Goal: Task Accomplishment & Management: Complete application form

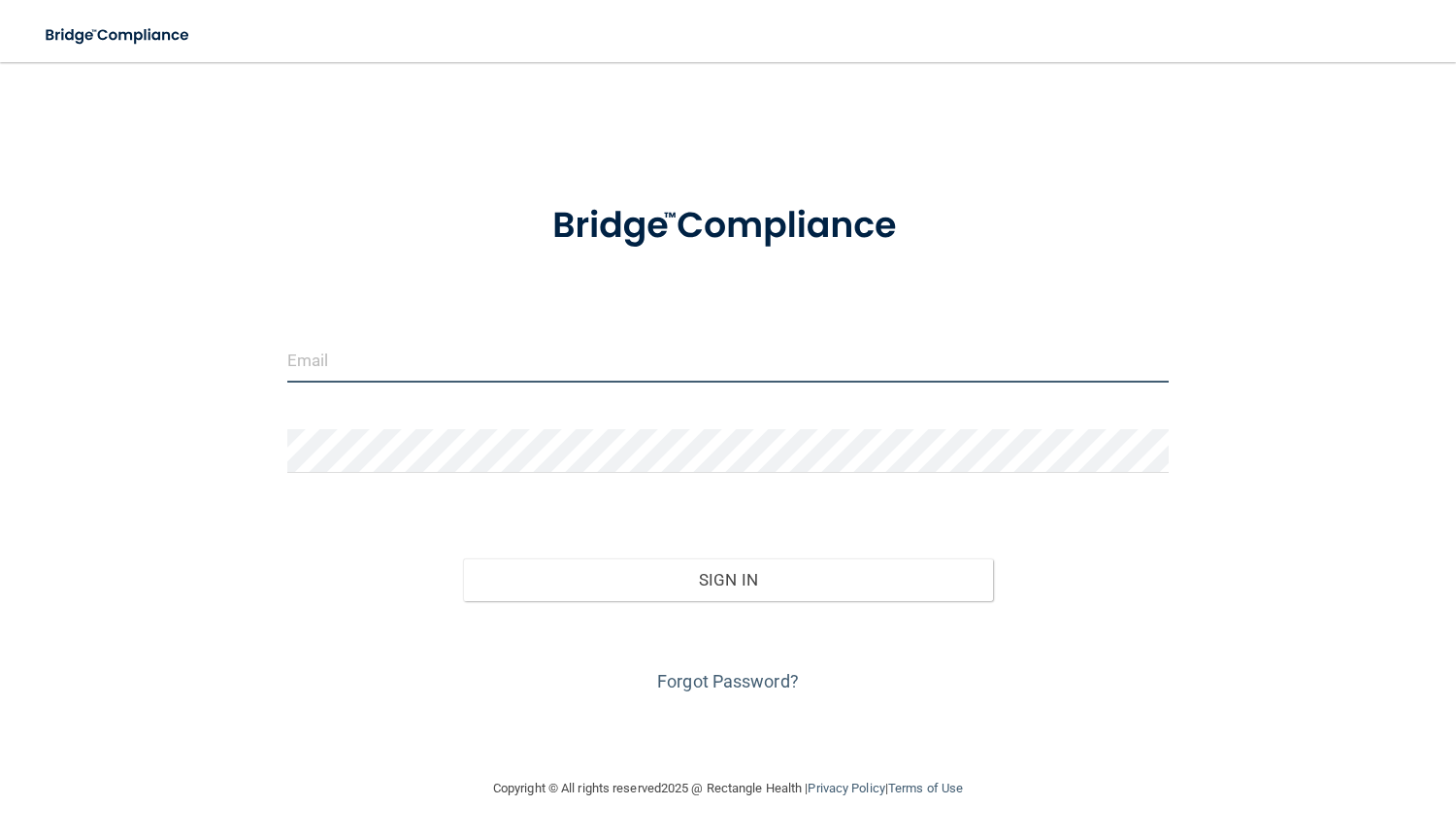
click at [364, 353] on input "email" at bounding box center [728, 361] width 882 height 43
type input "[PERSON_NAME][EMAIL_ADDRESS][DOMAIN_NAME]"
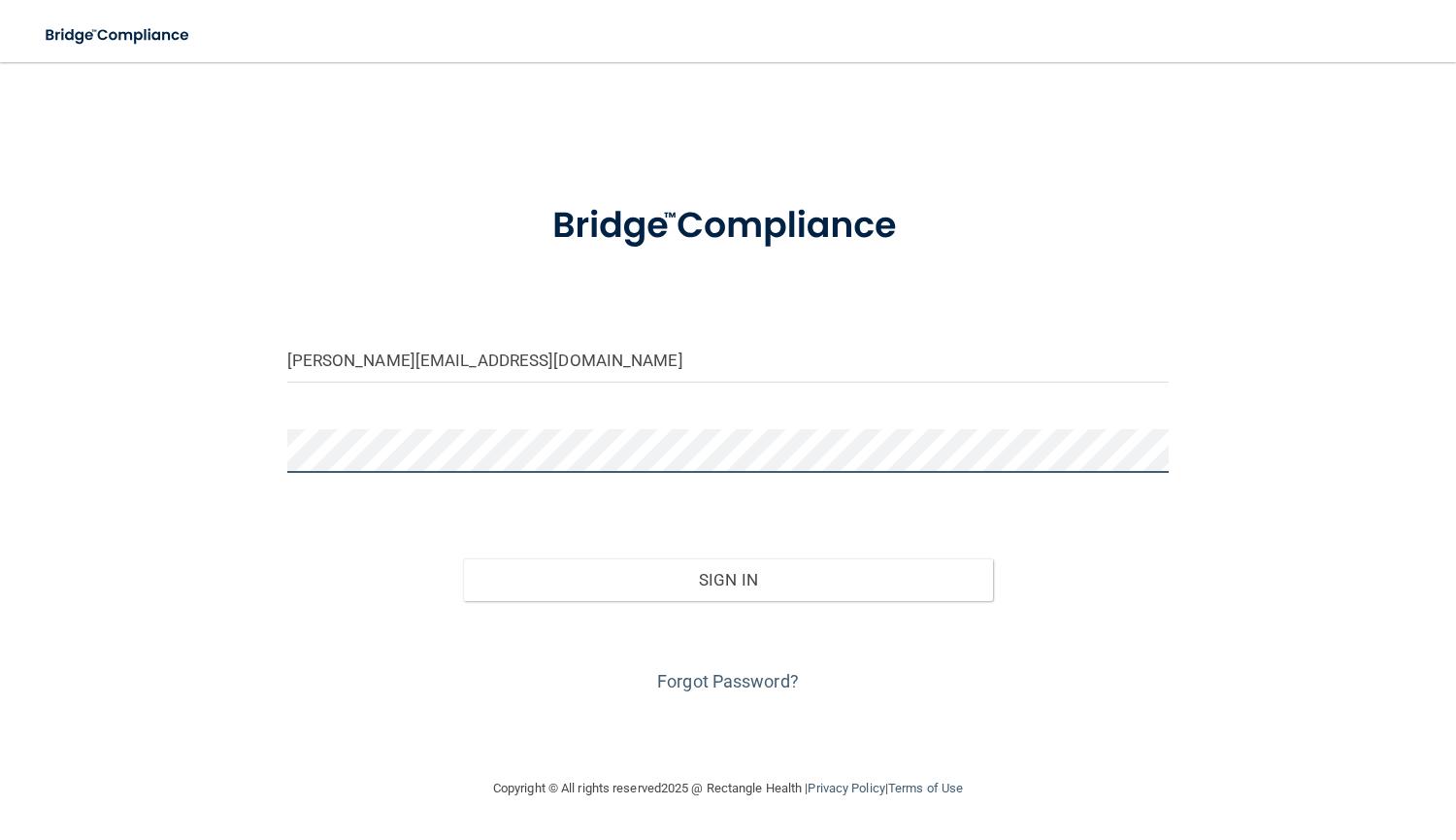
click at [463, 559] on button "Sign In" at bounding box center [728, 579] width 529 height 42
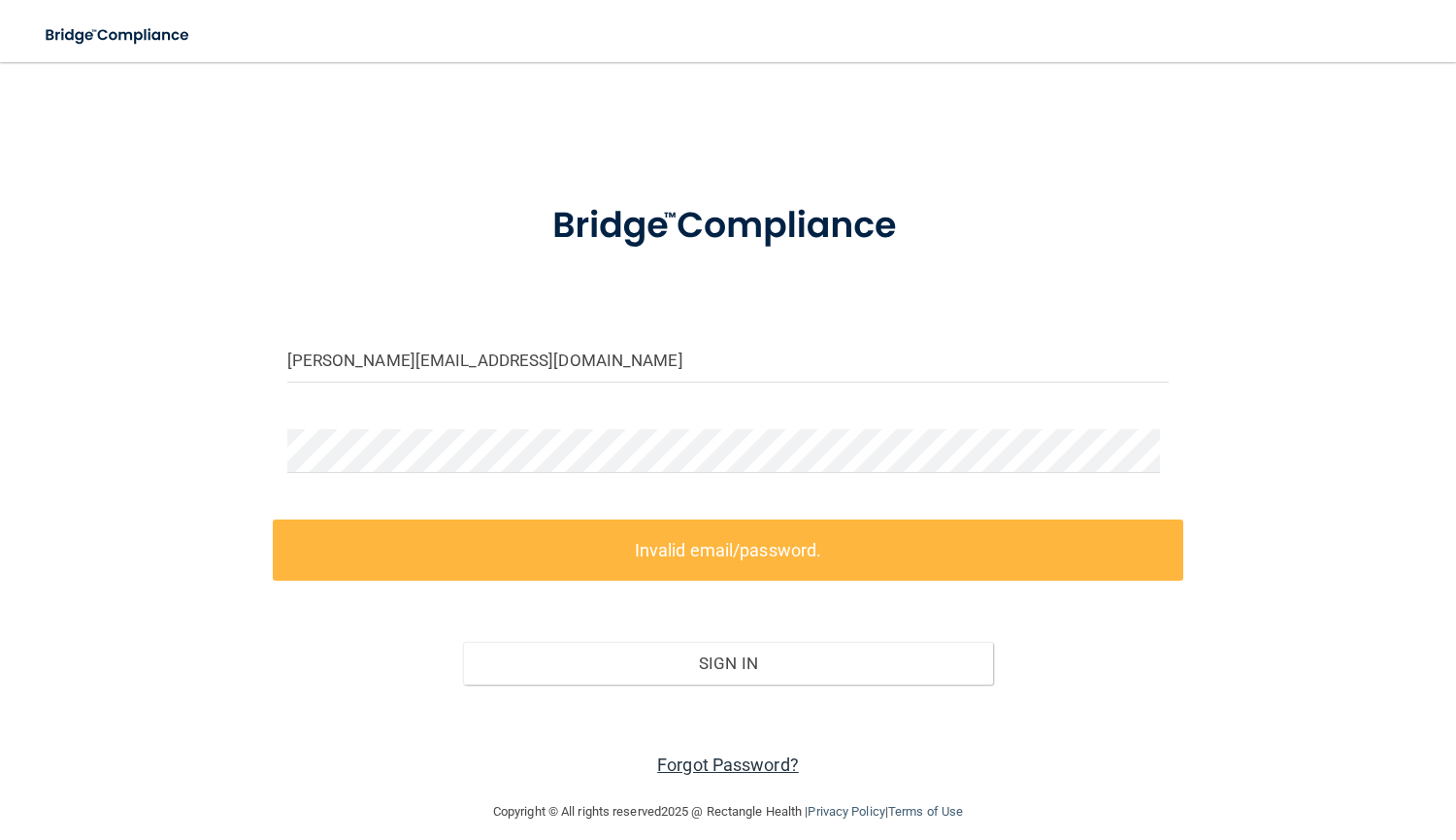
click at [688, 755] on link "Forgot Password?" at bounding box center [728, 764] width 142 height 21
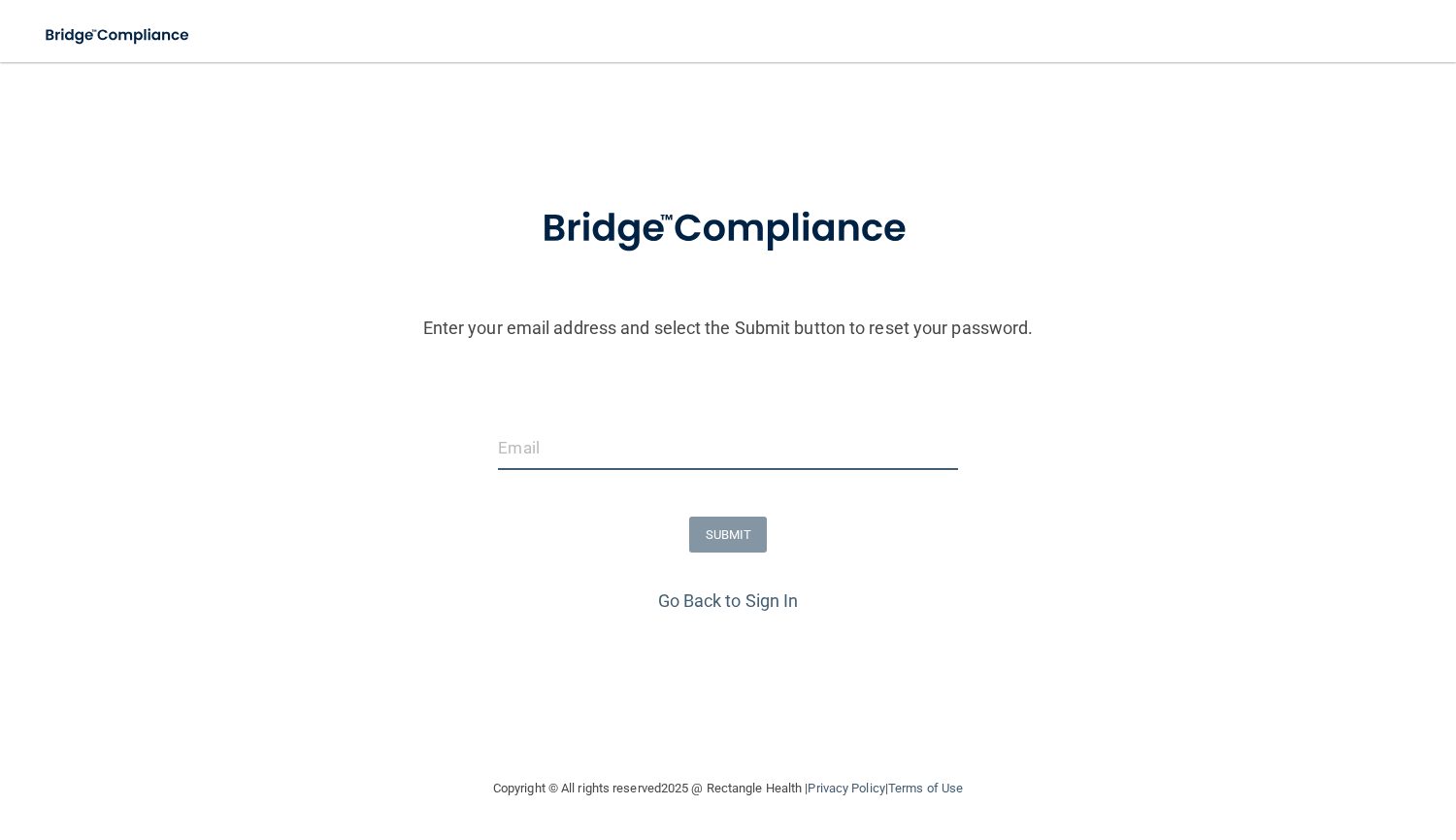
click at [669, 468] on input "email" at bounding box center [727, 448] width 459 height 43
type input "h"
type input "[PERSON_NAME][EMAIL_ADDRESS][DOMAIN_NAME]"
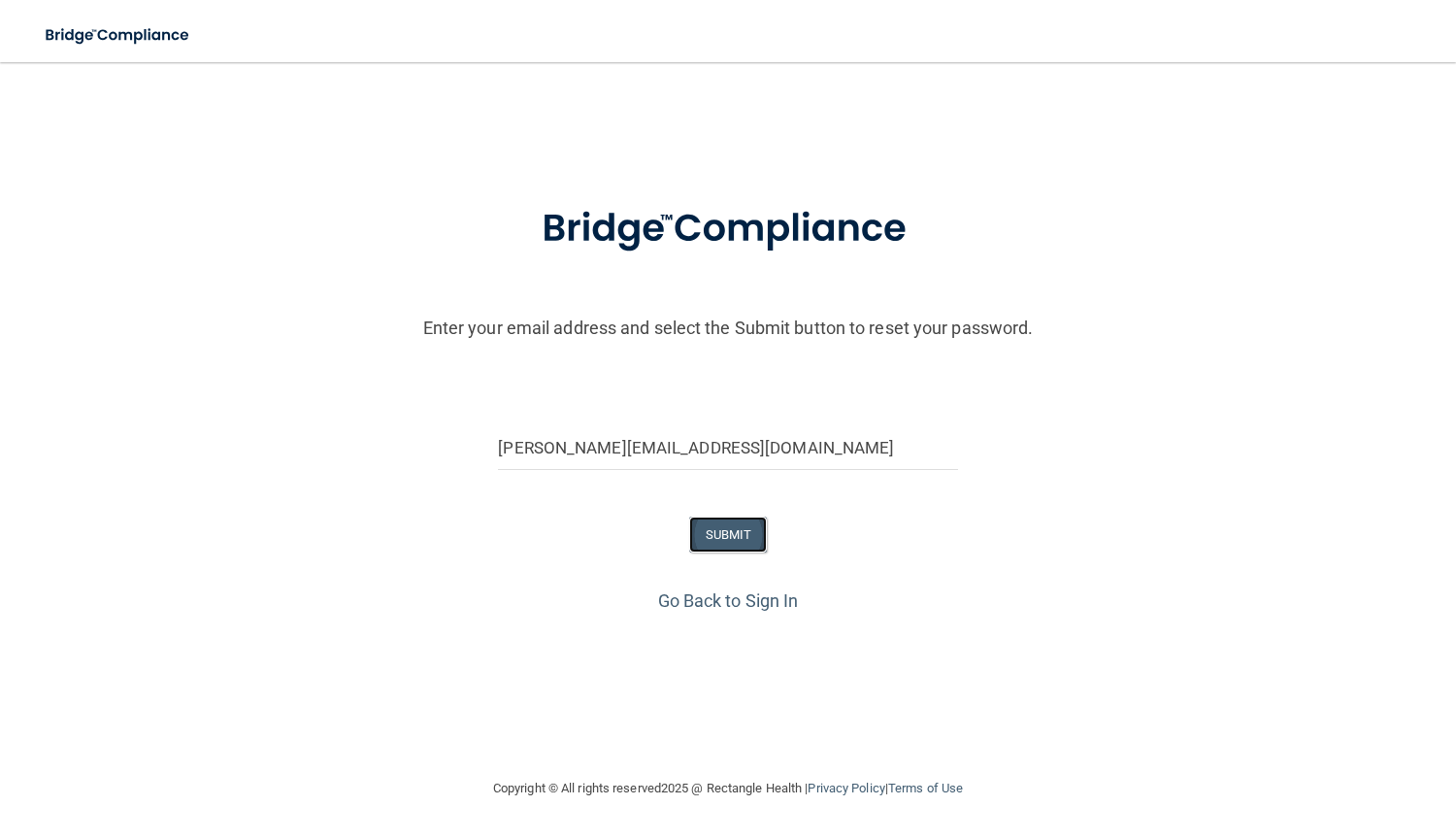
click at [704, 542] on button "SUBMIT" at bounding box center [728, 534] width 79 height 36
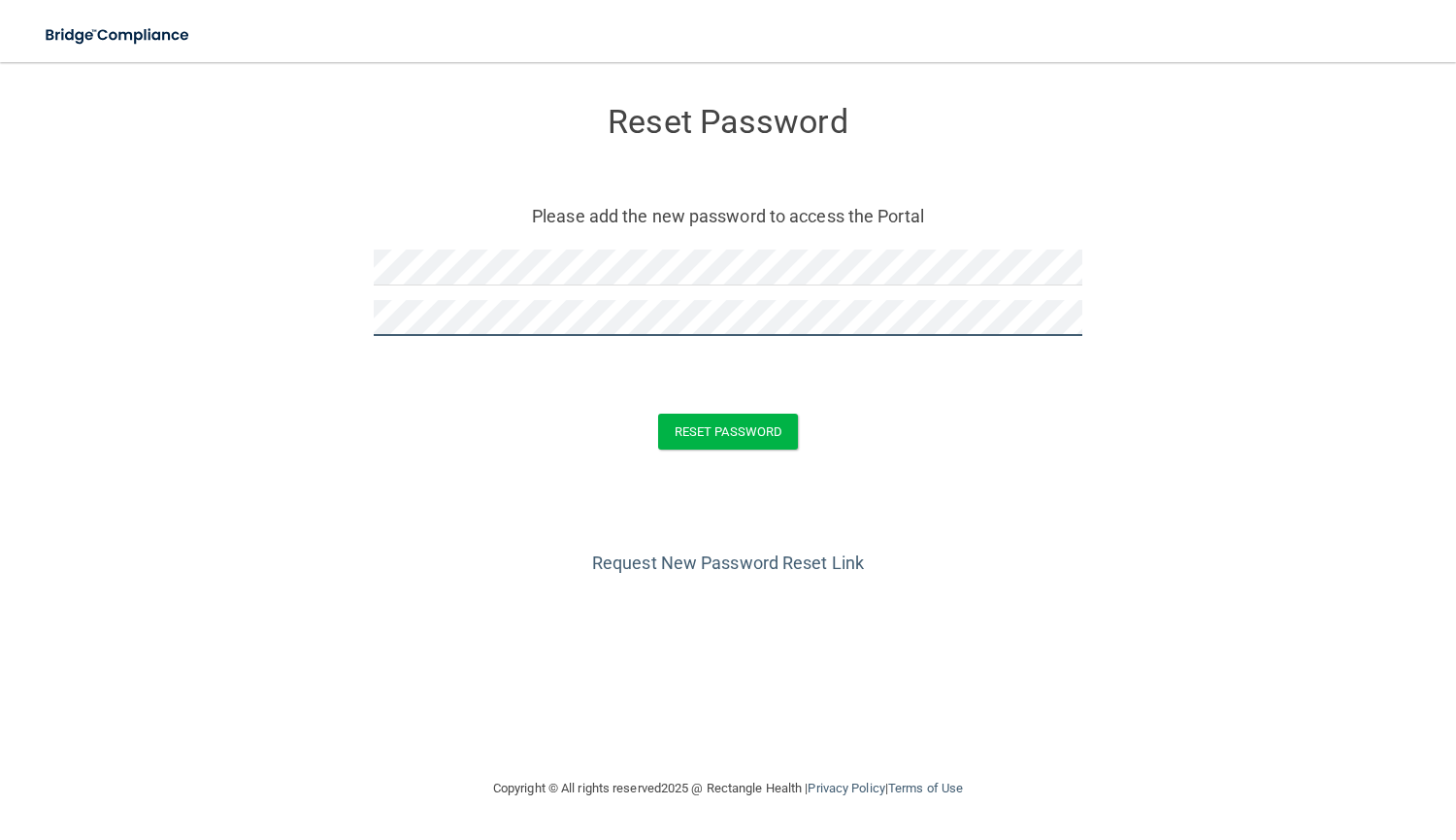
click at [658, 414] on button "Reset Password" at bounding box center [728, 432] width 140 height 36
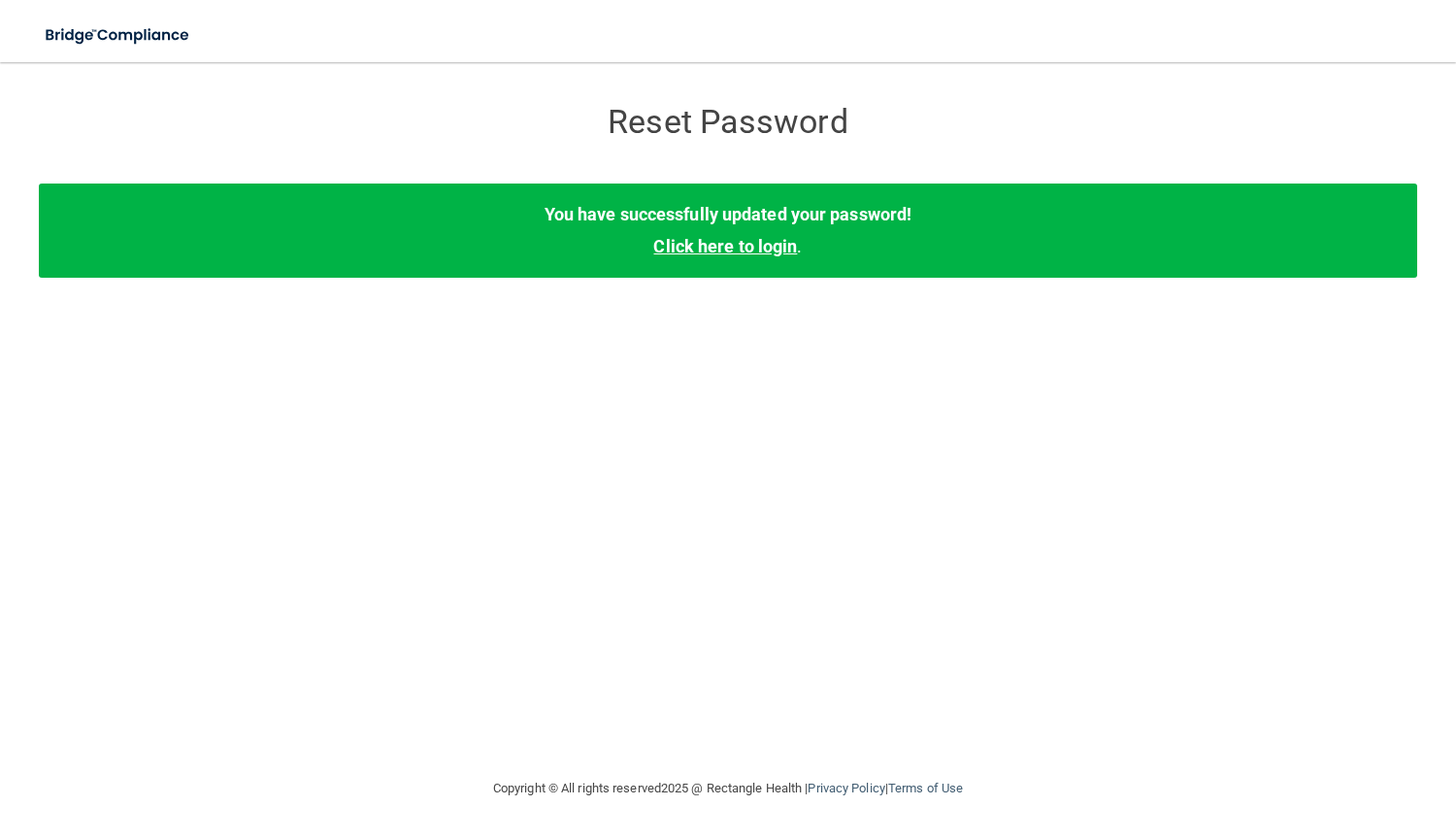
click at [703, 252] on link "Click here to login" at bounding box center [725, 246] width 144 height 21
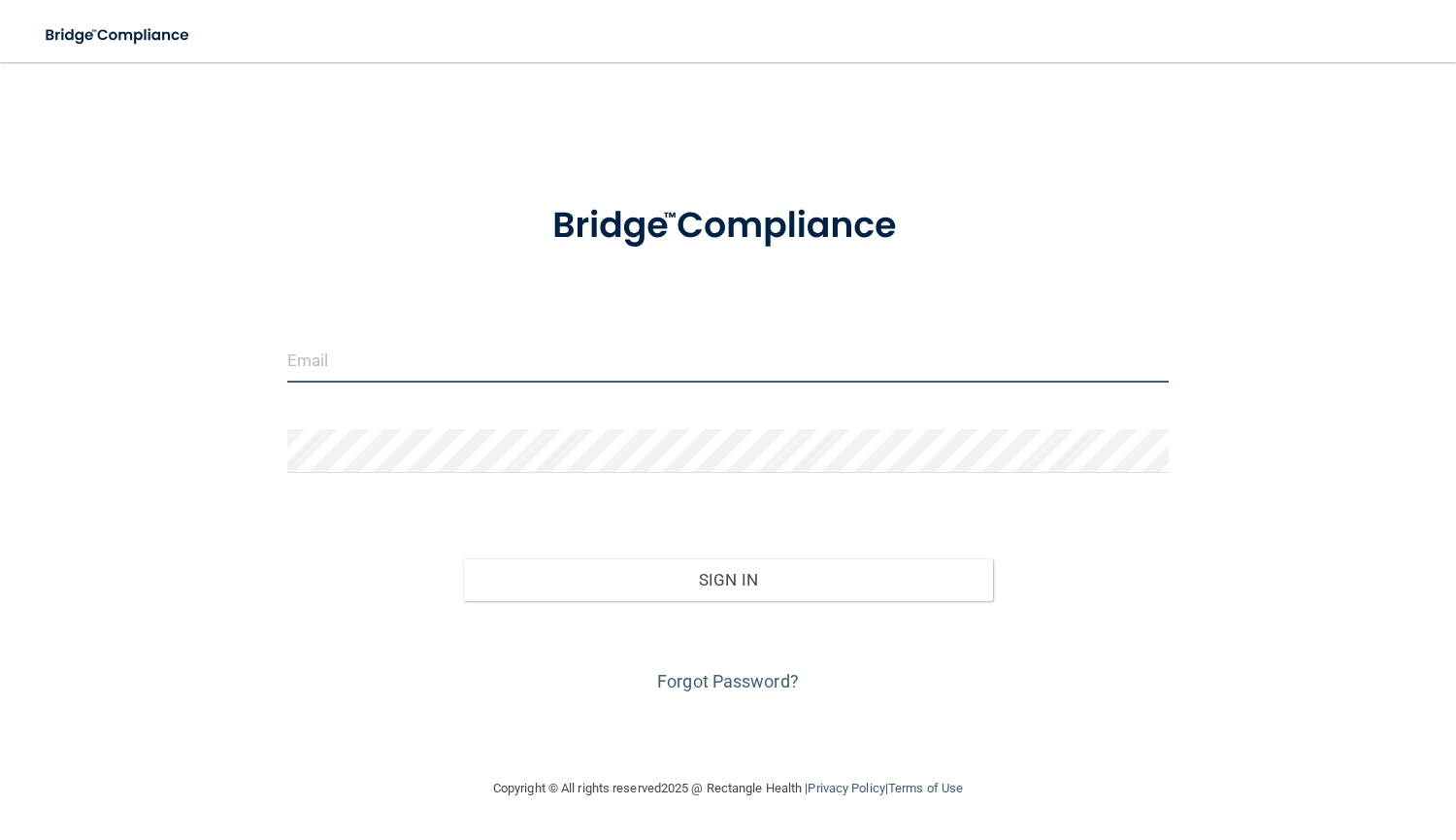
click at [601, 360] on input "email" at bounding box center [728, 361] width 882 height 43
type input "[PERSON_NAME][EMAIL_ADDRESS][DOMAIN_NAME]"
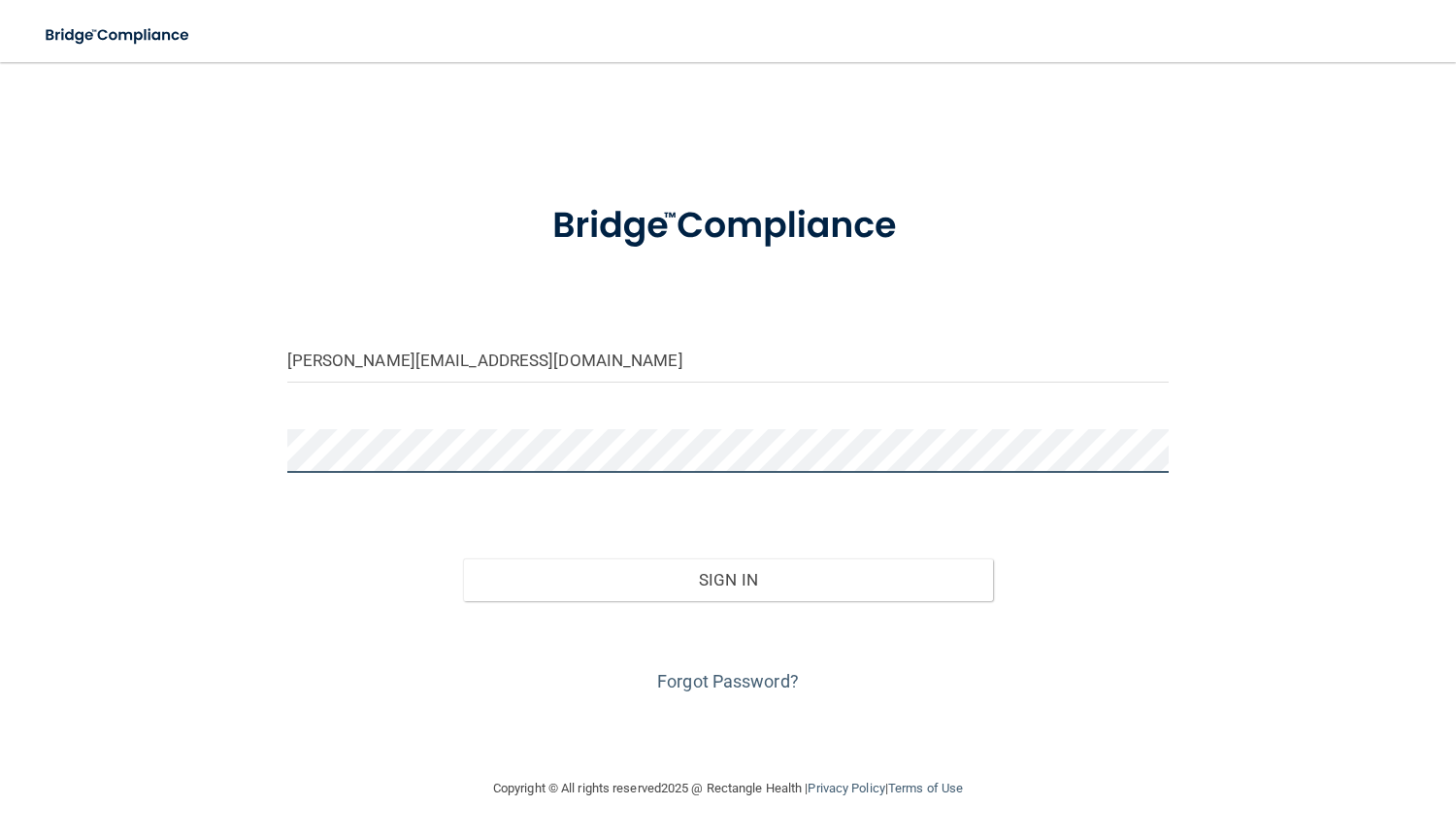
click at [463, 559] on button "Sign In" at bounding box center [728, 579] width 529 height 42
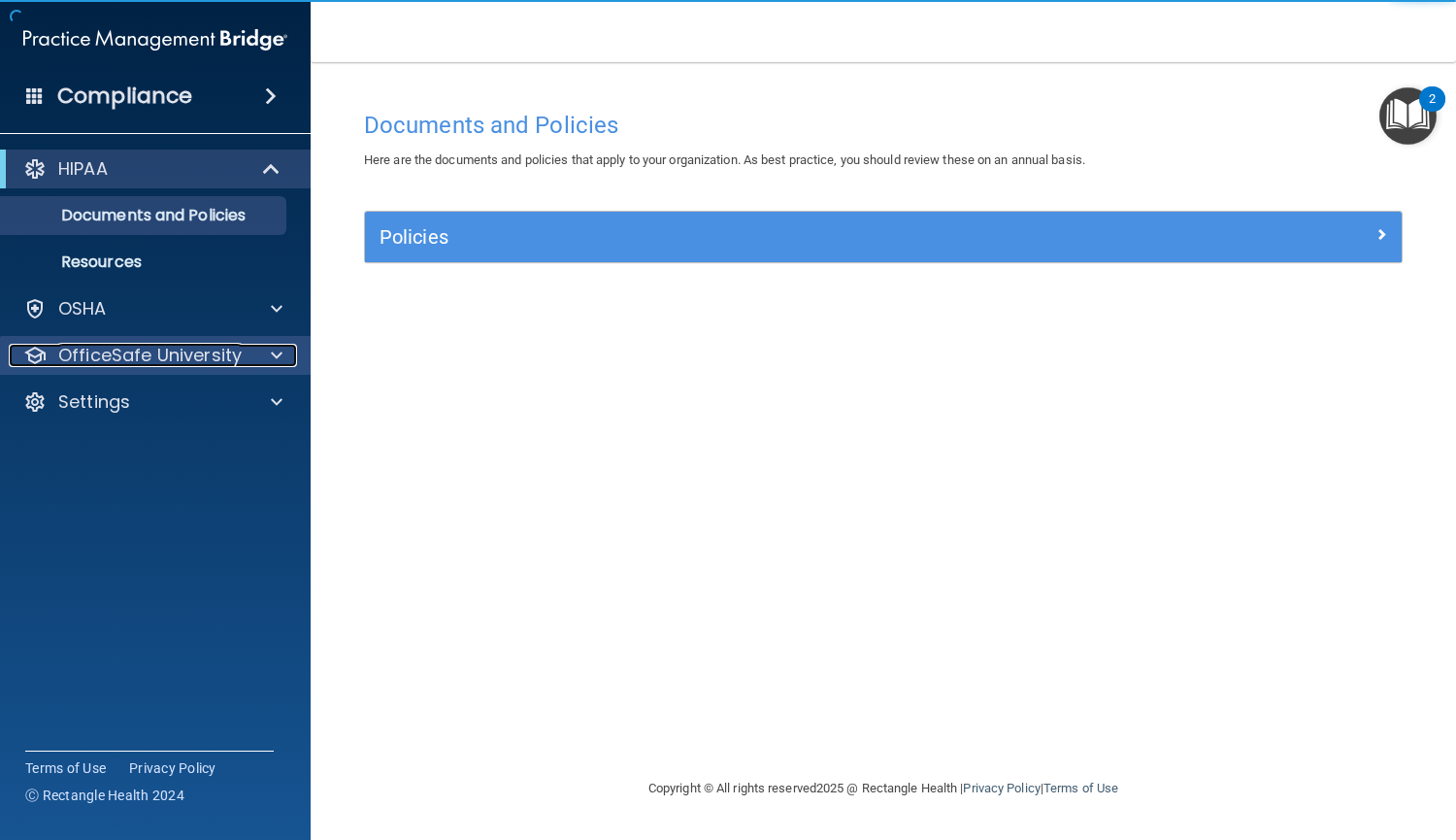
click at [145, 358] on p "OfficeSafe University" at bounding box center [149, 355] width 184 height 24
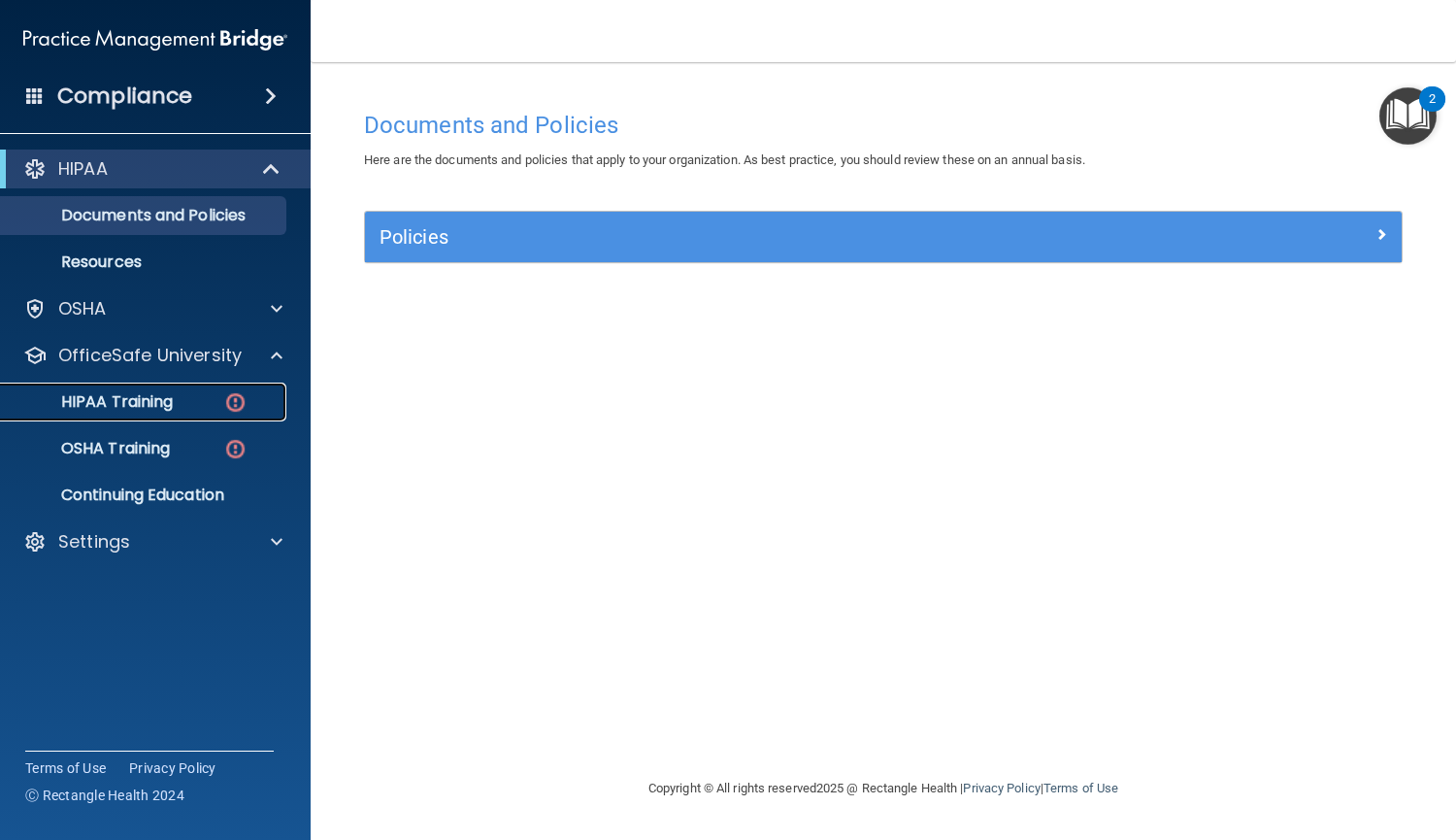
click at [155, 402] on p "HIPAA Training" at bounding box center [92, 402] width 160 height 20
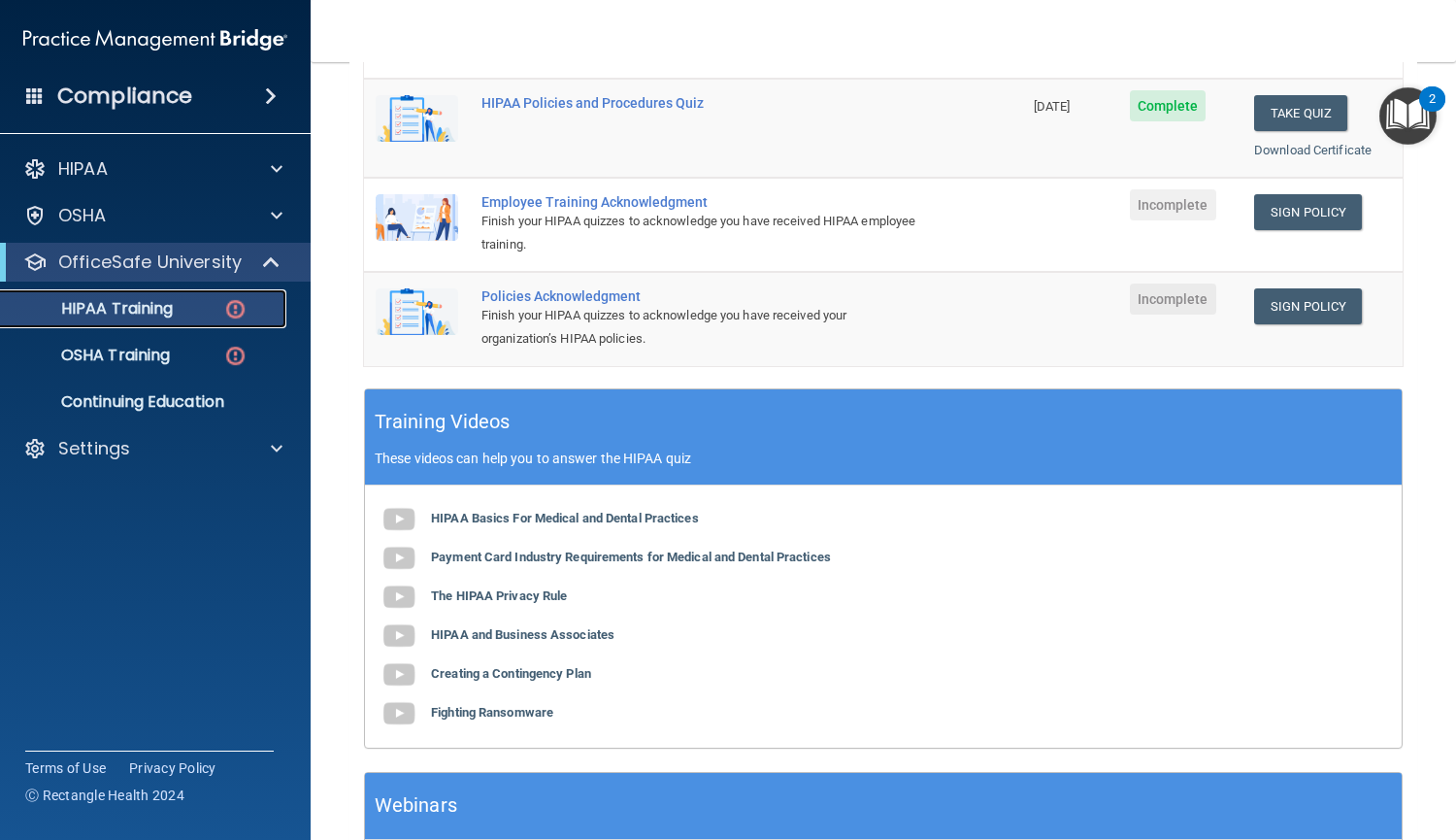
scroll to position [463, 0]
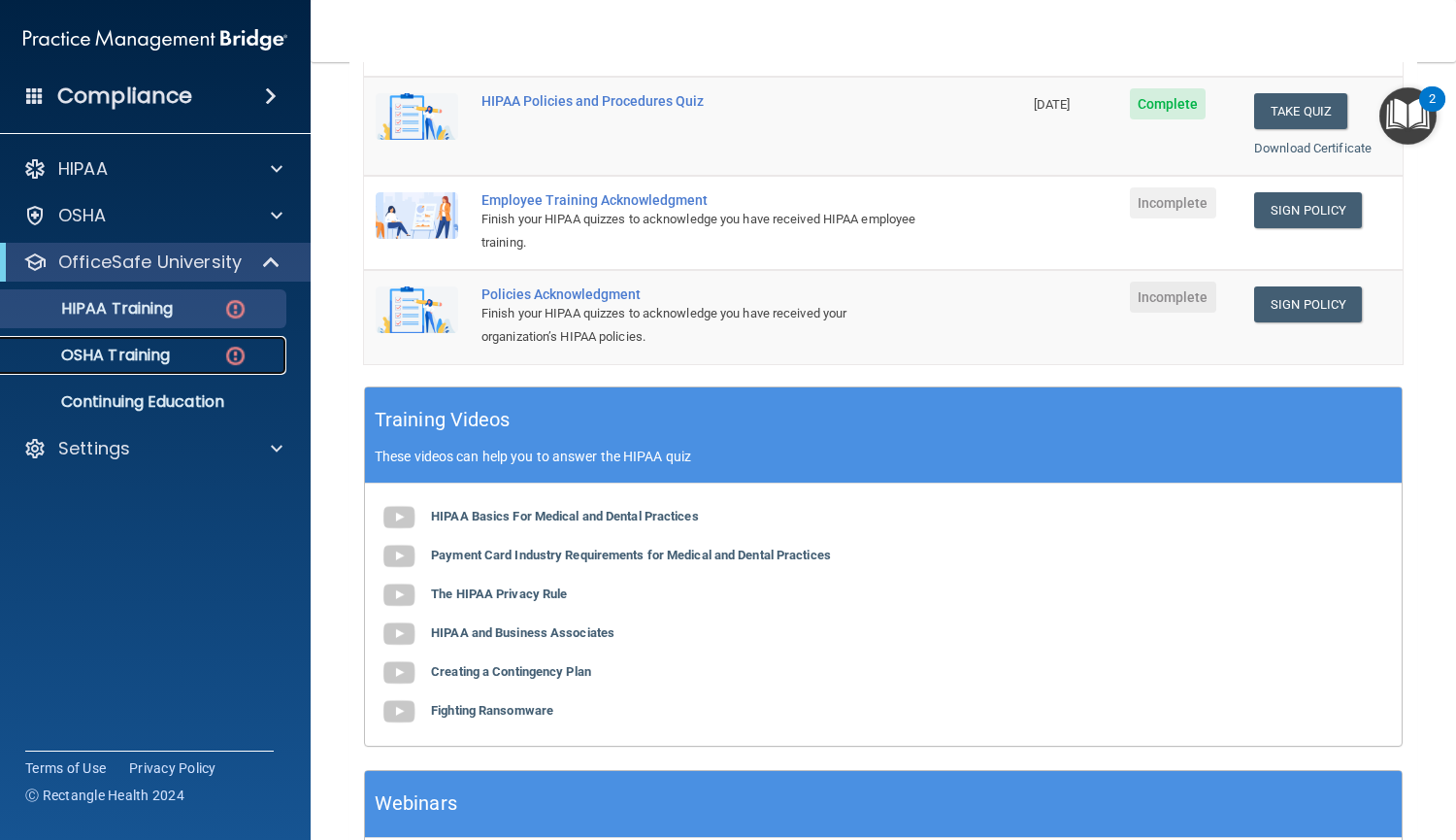
click at [189, 349] on div "OSHA Training" at bounding box center [145, 355] width 264 height 20
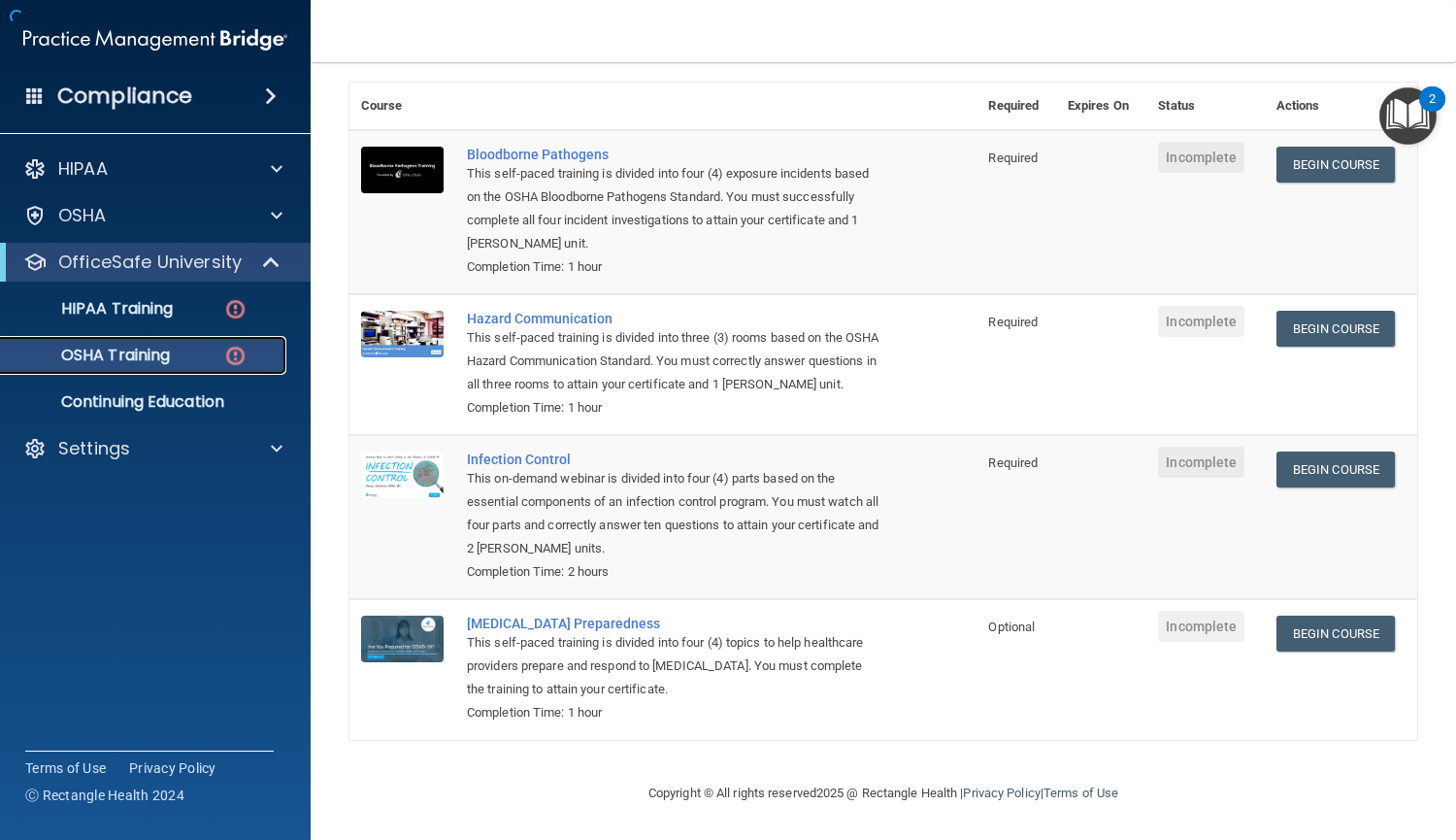
scroll to position [170, 0]
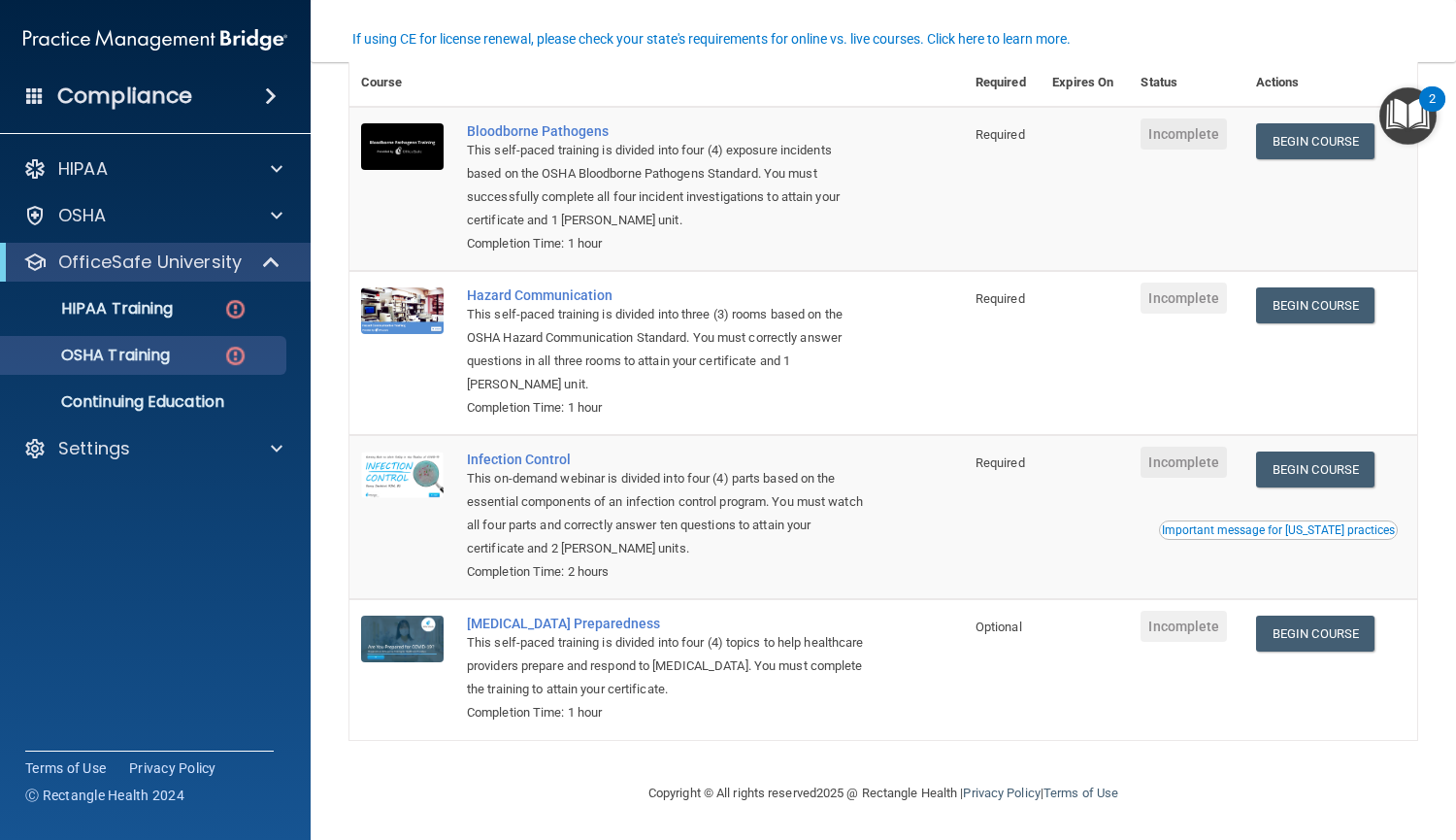
click at [695, 578] on div "Completion Time: 2 hours" at bounding box center [667, 572] width 400 height 24
click at [164, 325] on link "HIPAA Training" at bounding box center [133, 308] width 306 height 38
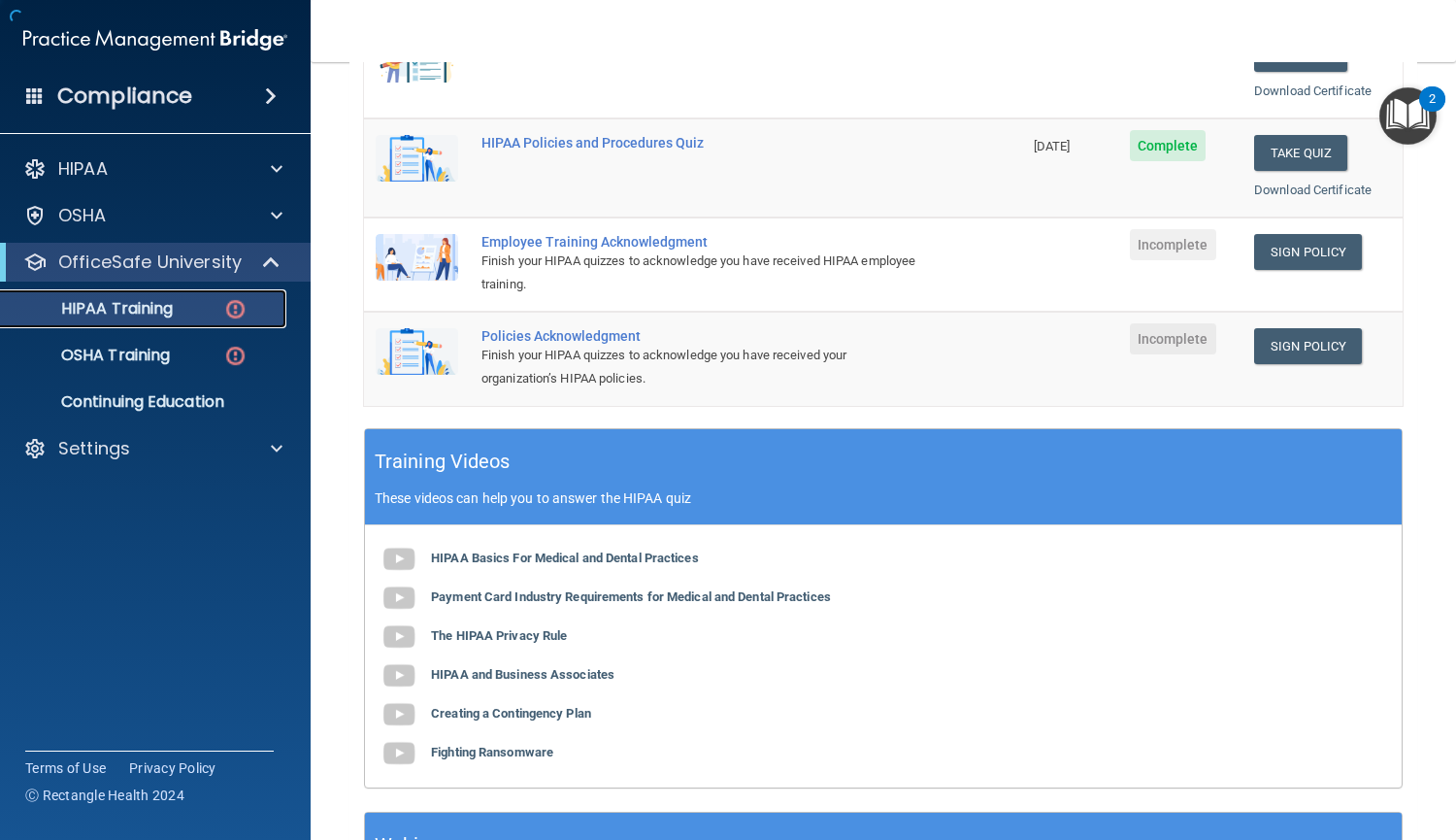
scroll to position [325, 0]
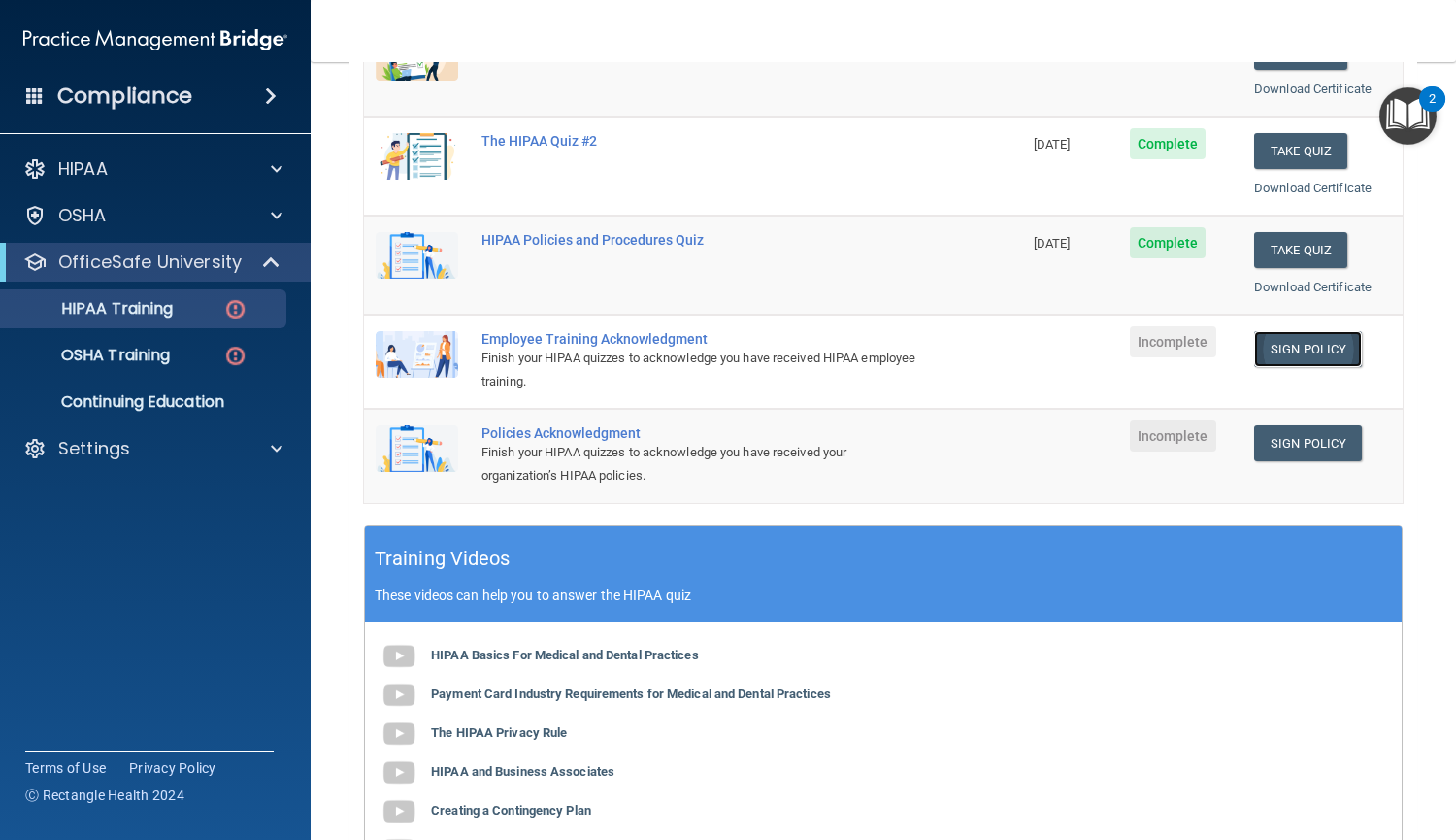
click at [1275, 337] on link "Sign Policy" at bounding box center [1308, 349] width 108 height 36
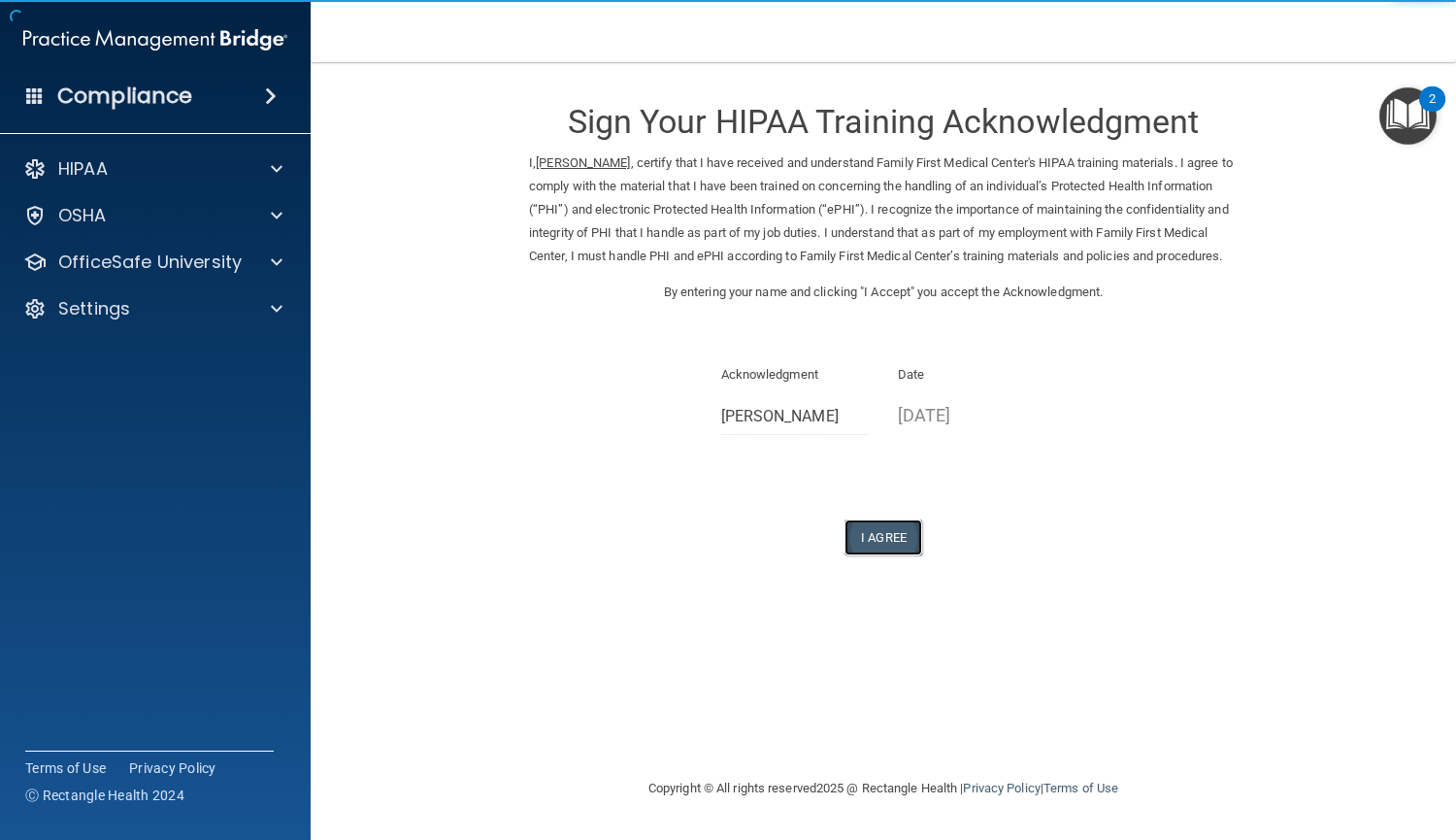
click at [854, 553] on button "I Agree" at bounding box center [883, 537] width 78 height 36
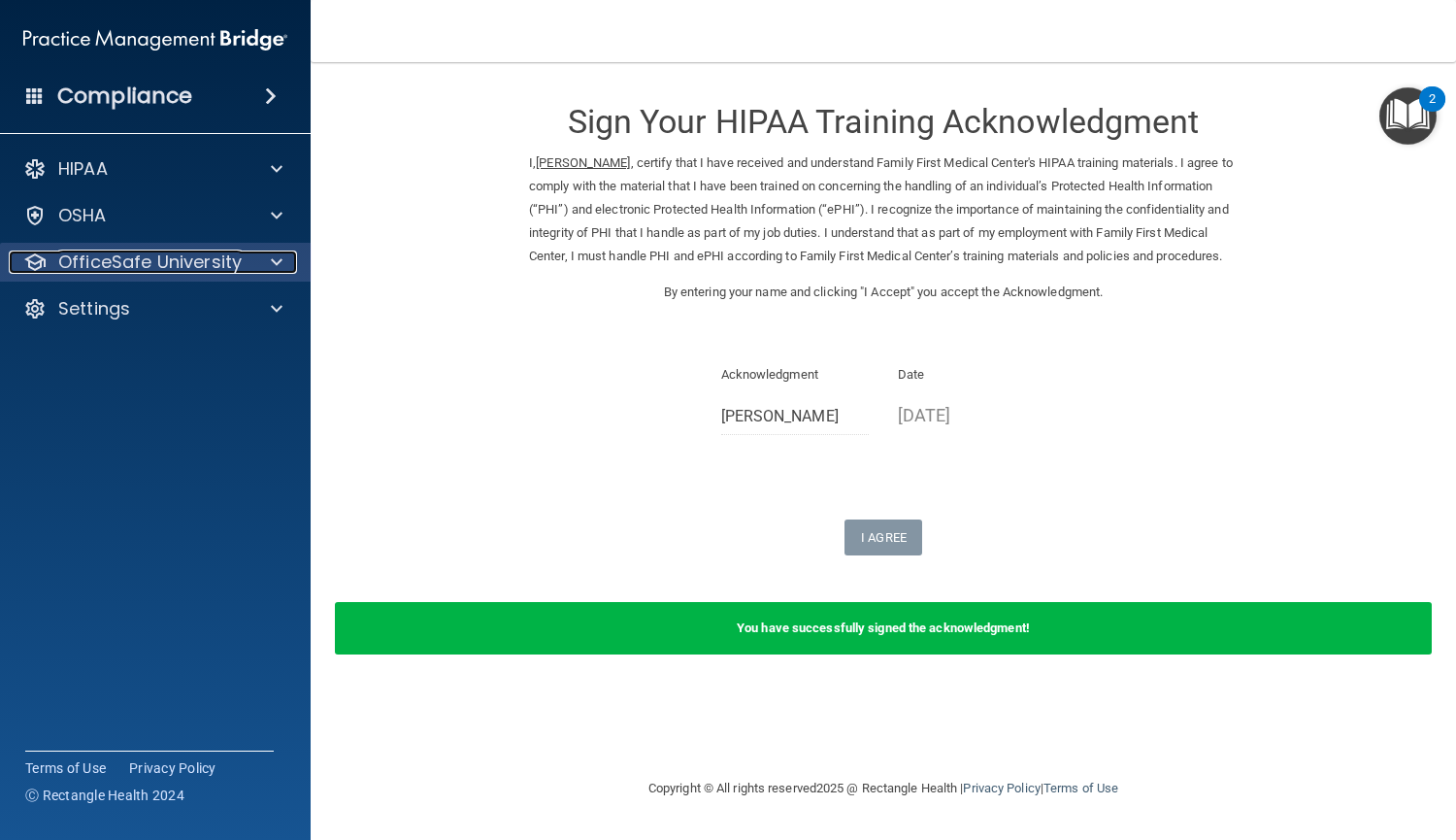
click at [253, 257] on div at bounding box center [273, 263] width 48 height 24
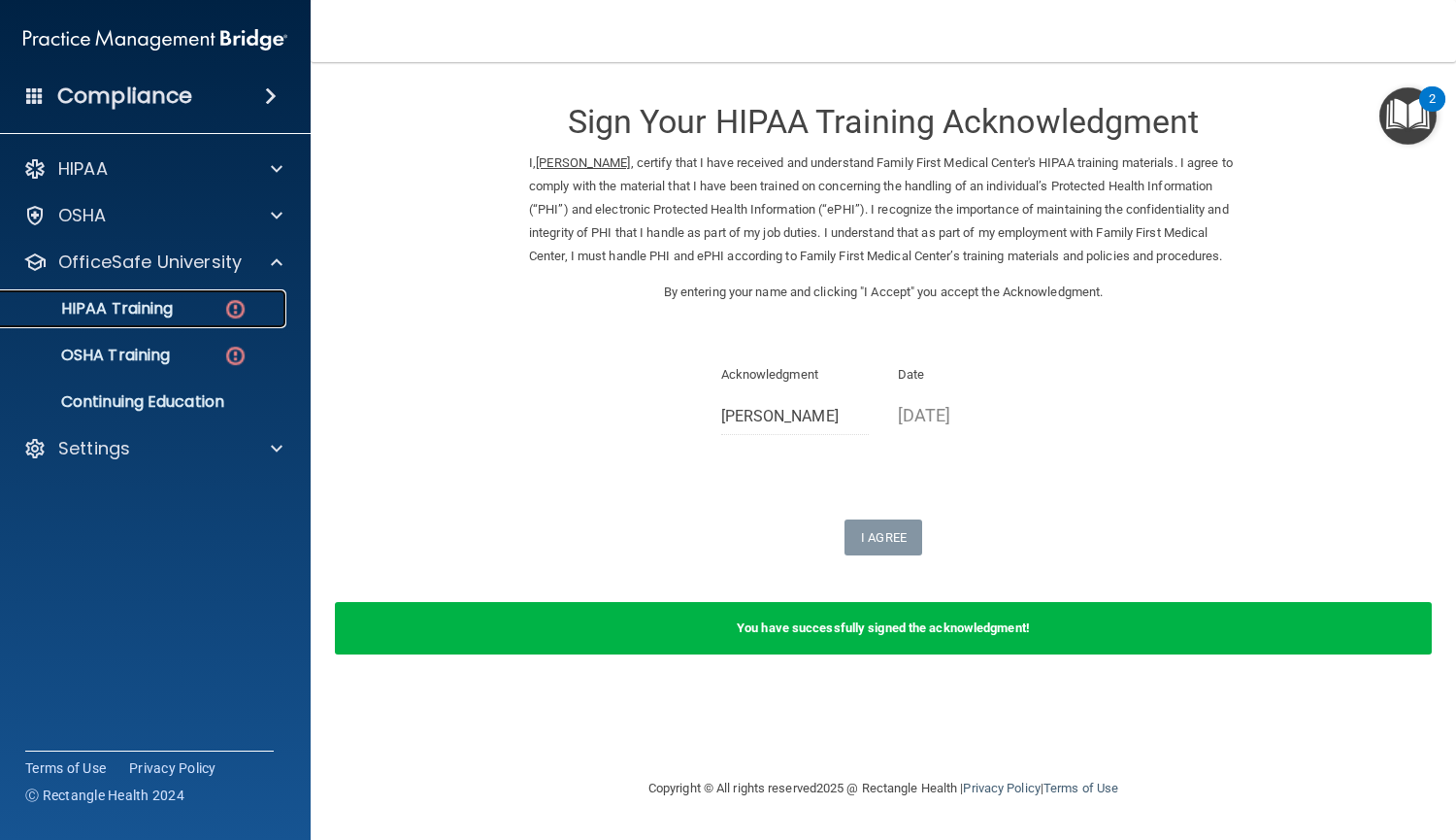
click at [255, 303] on div "HIPAA Training" at bounding box center [145, 309] width 264 height 20
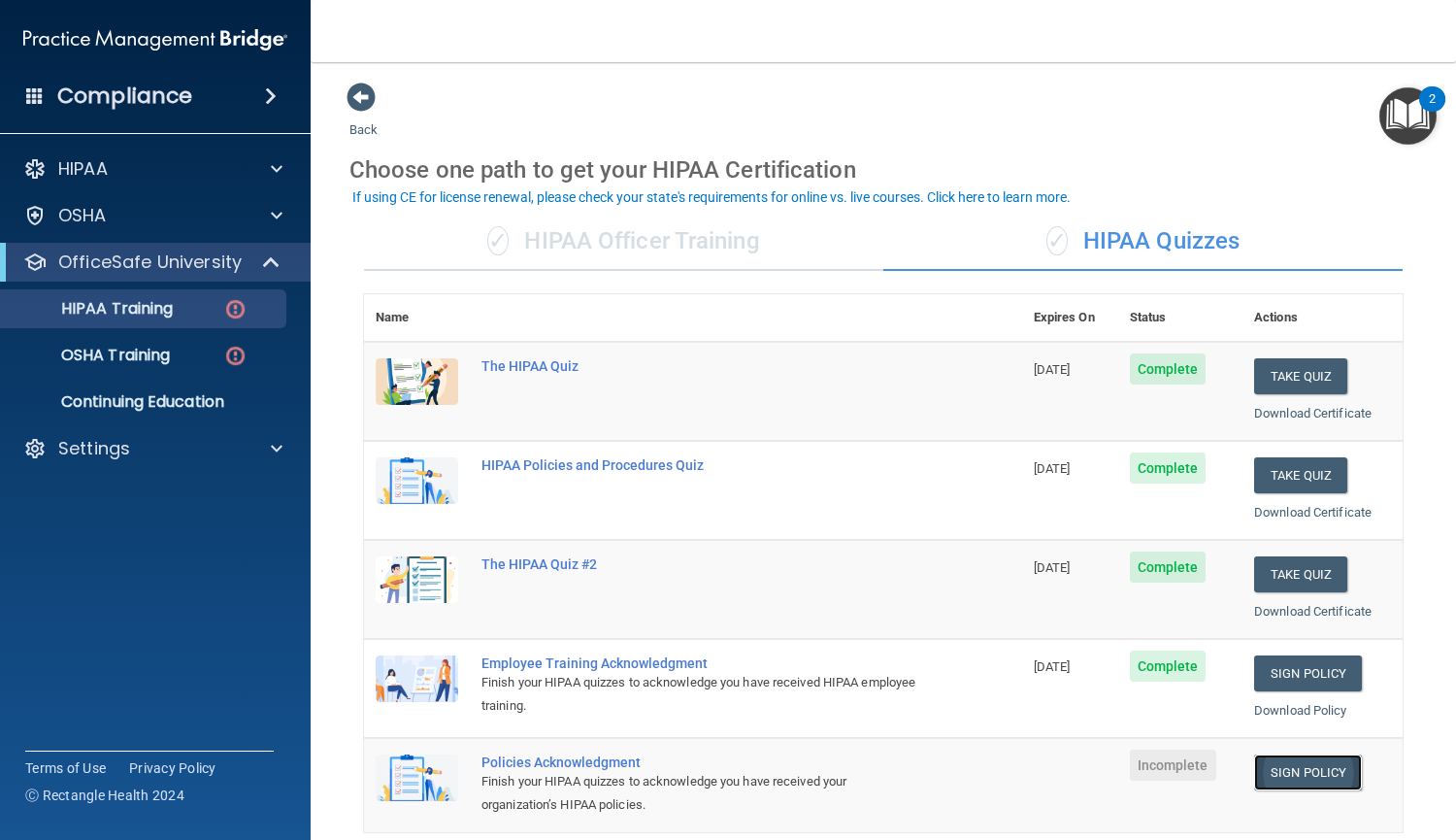
click at [1292, 763] on link "Sign Policy" at bounding box center [1308, 772] width 108 height 36
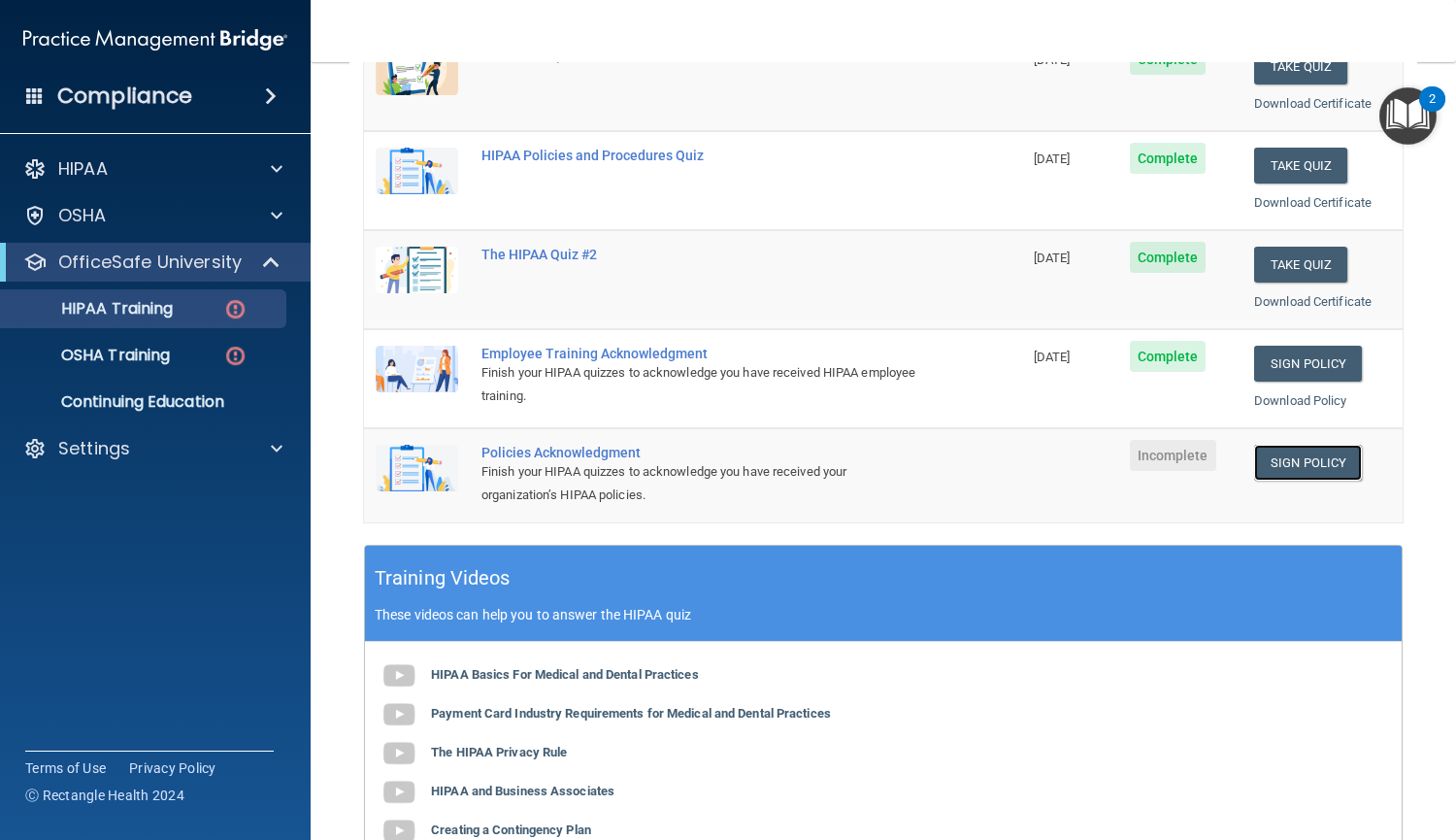
scroll to position [321, 0]
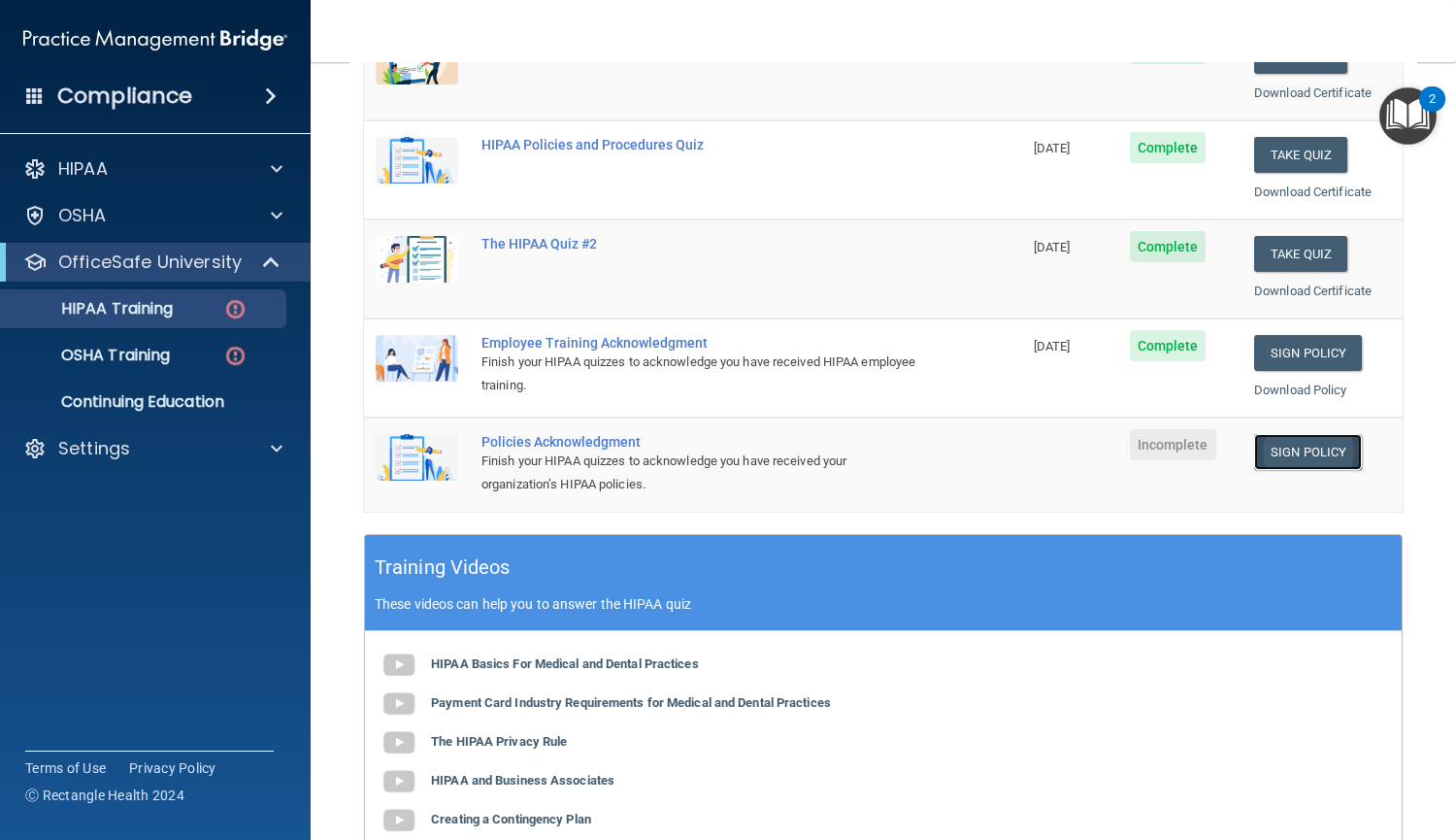
click at [1298, 459] on link "Sign Policy" at bounding box center [1308, 451] width 108 height 36
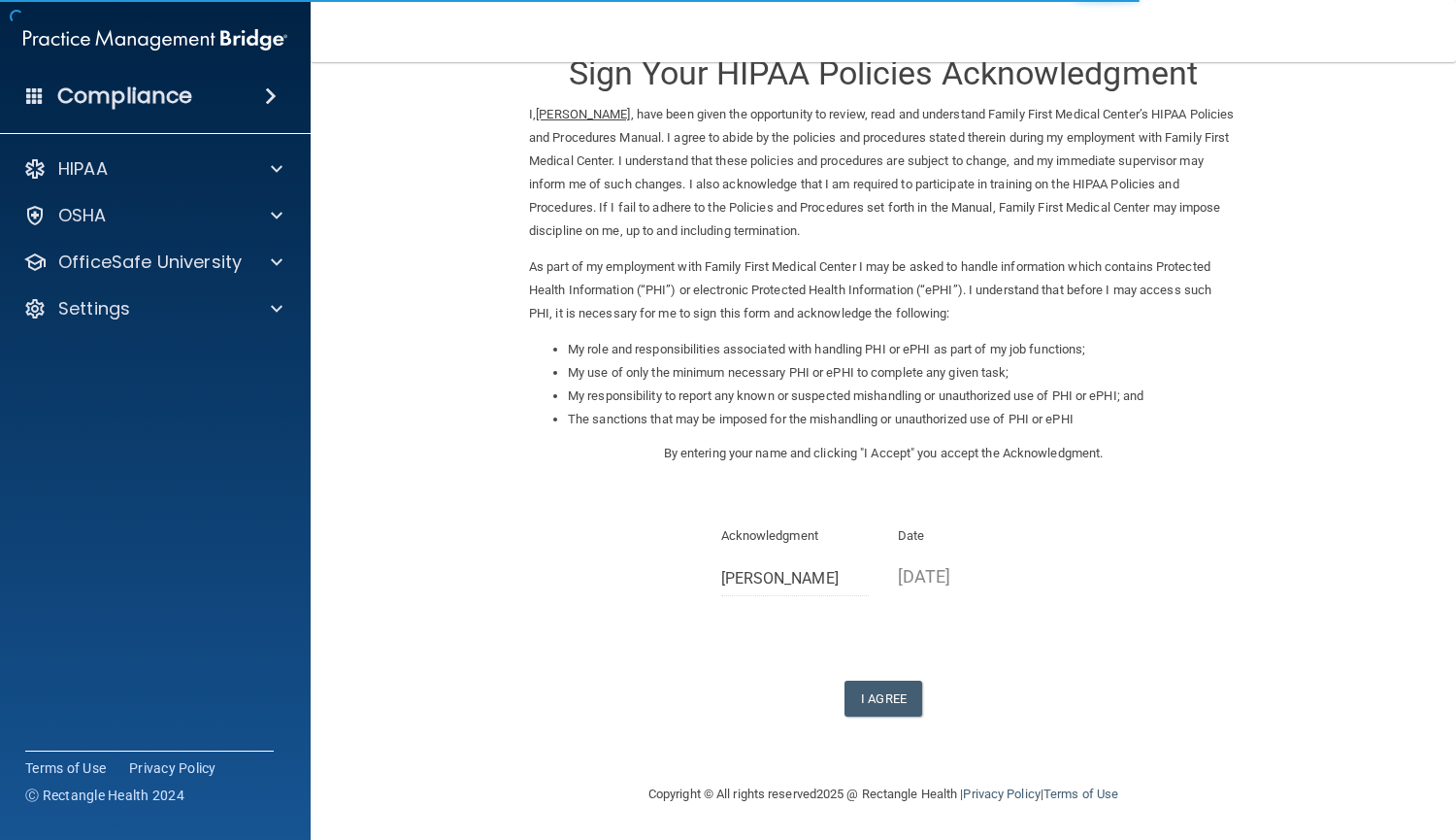
scroll to position [49, 0]
click at [866, 696] on button "I Agree" at bounding box center [883, 697] width 78 height 36
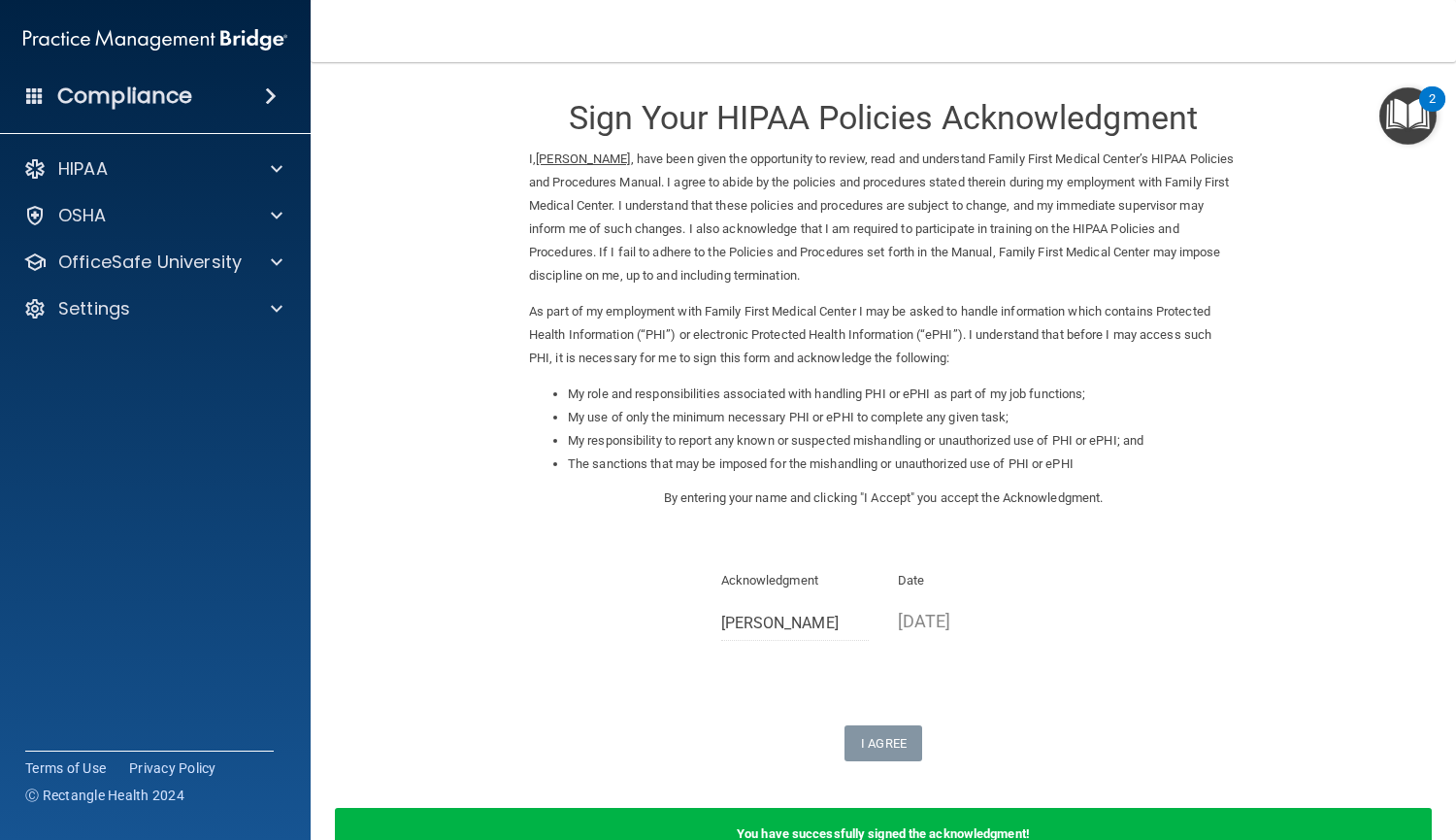
scroll to position [0, 0]
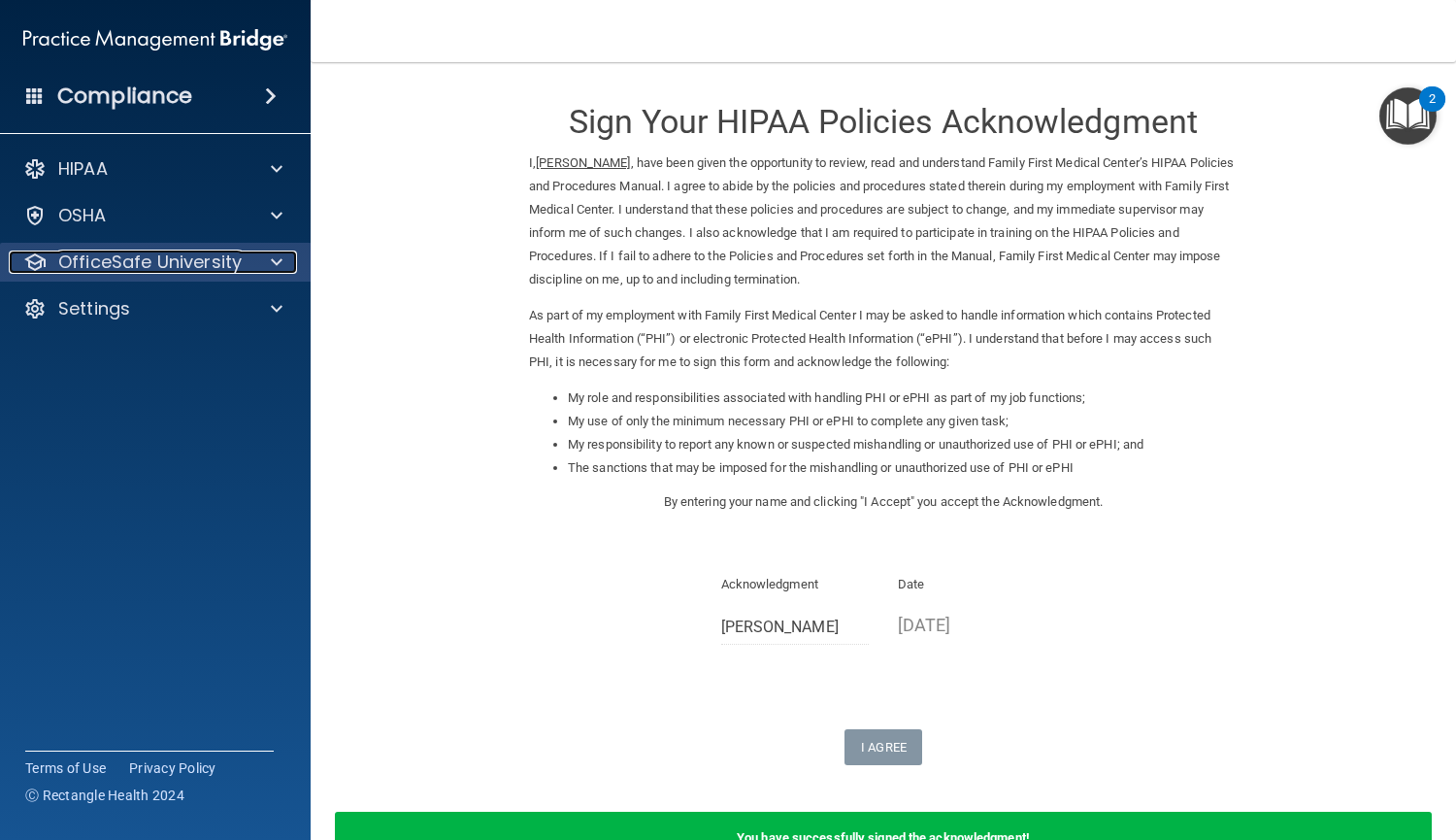
click at [215, 264] on p "OfficeSafe University" at bounding box center [149, 263] width 184 height 24
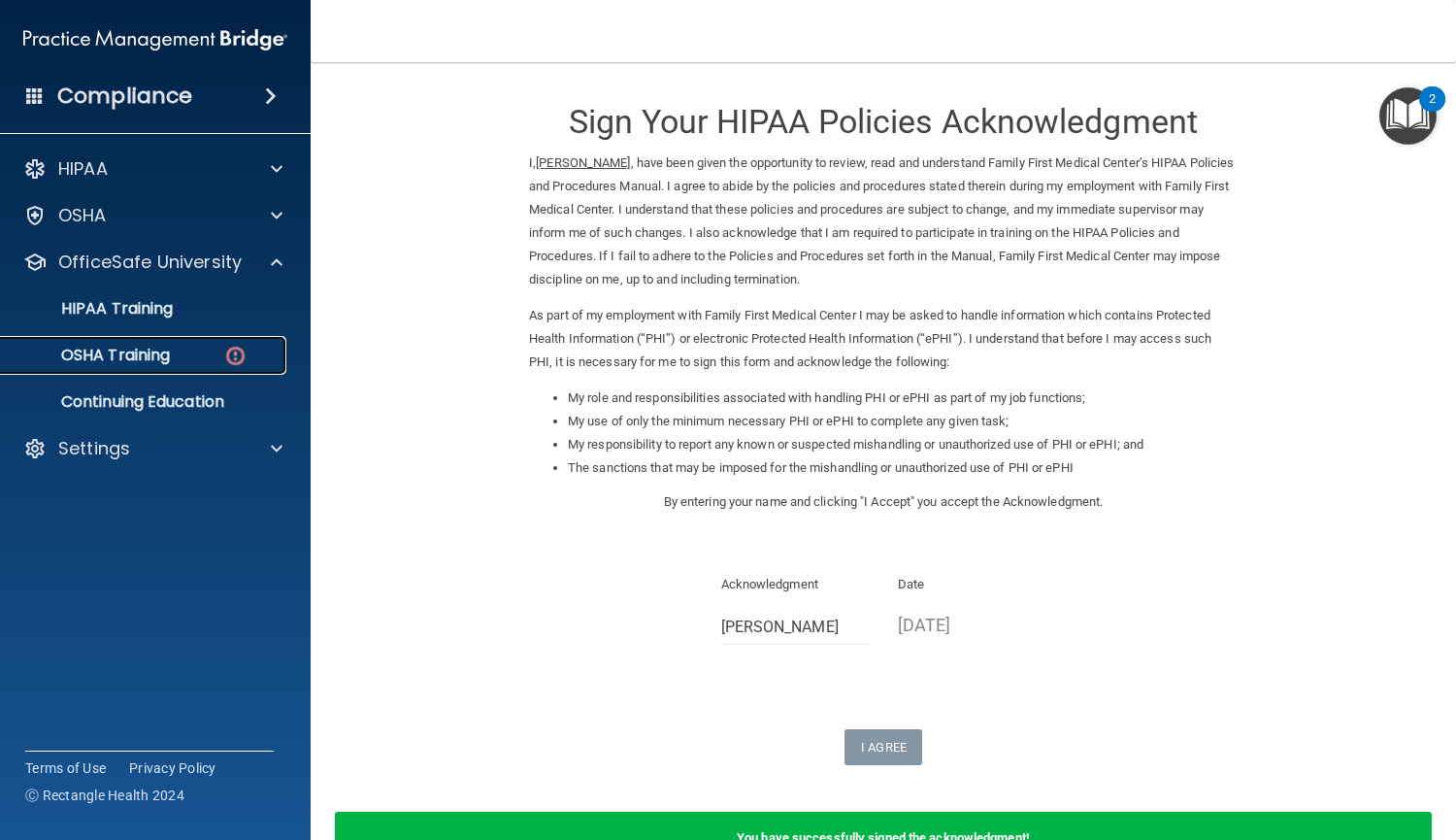
click at [225, 349] on img at bounding box center [235, 355] width 25 height 25
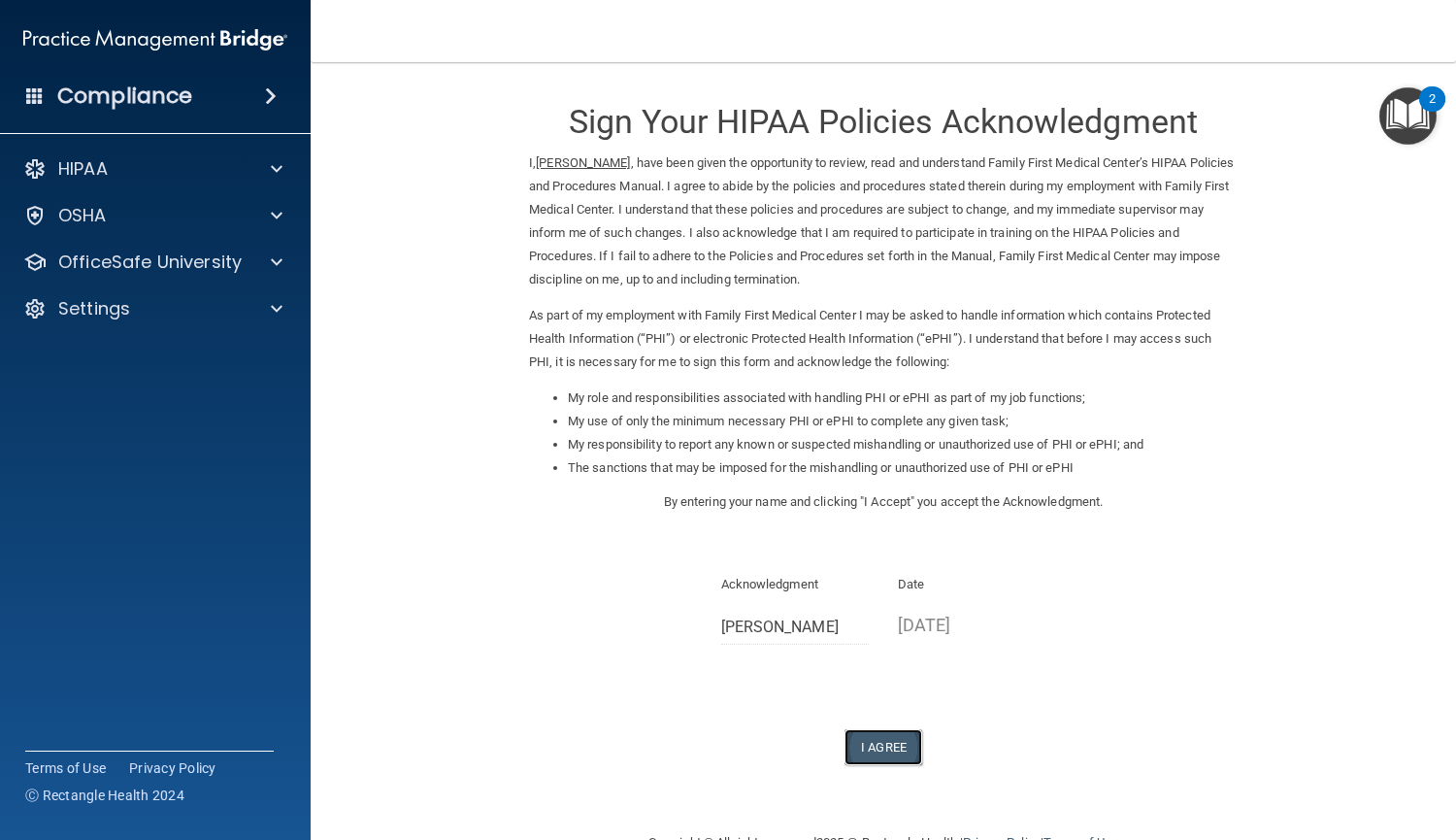
click at [877, 744] on button "I Agree" at bounding box center [883, 747] width 78 height 36
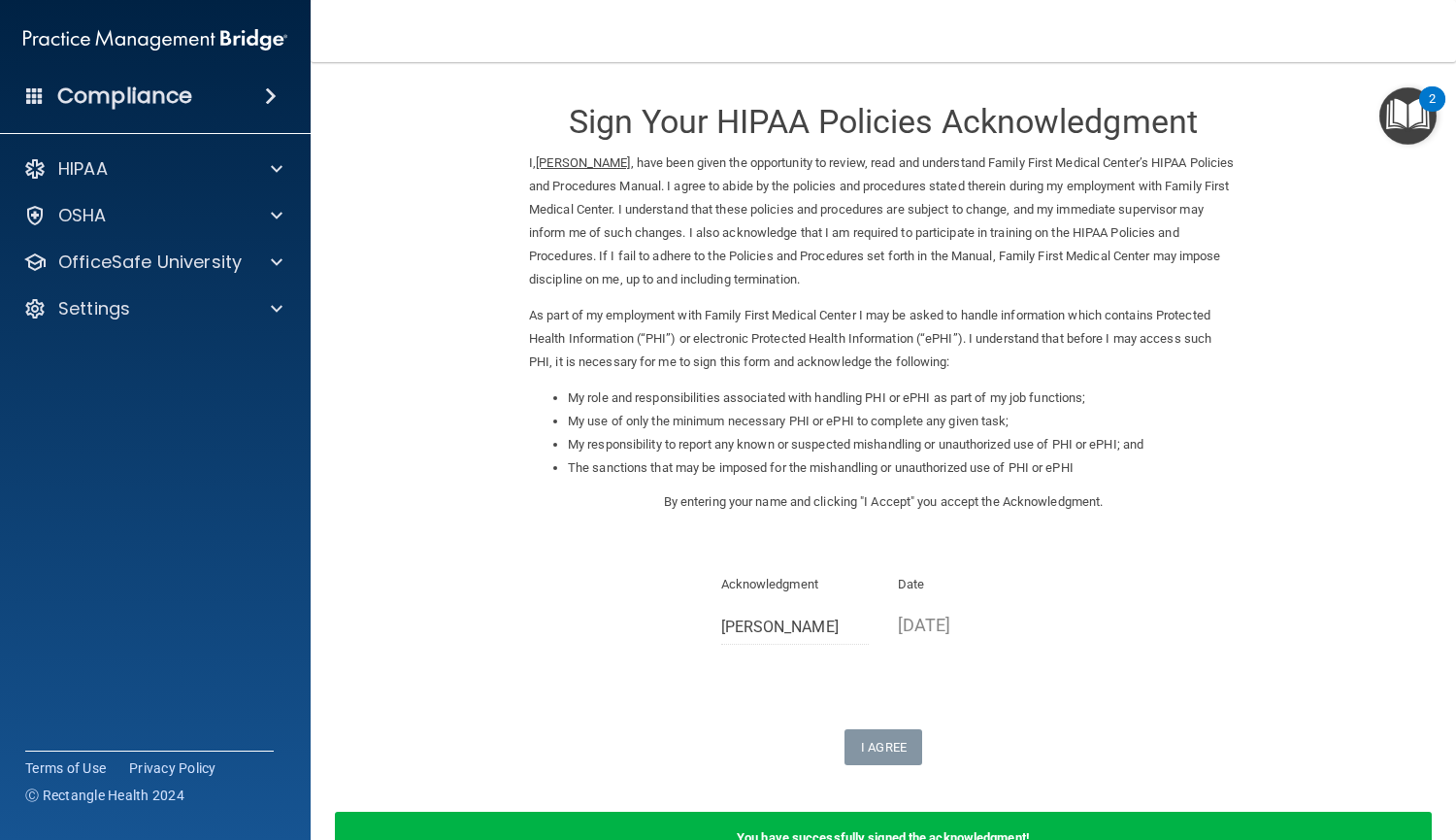
scroll to position [80, 0]
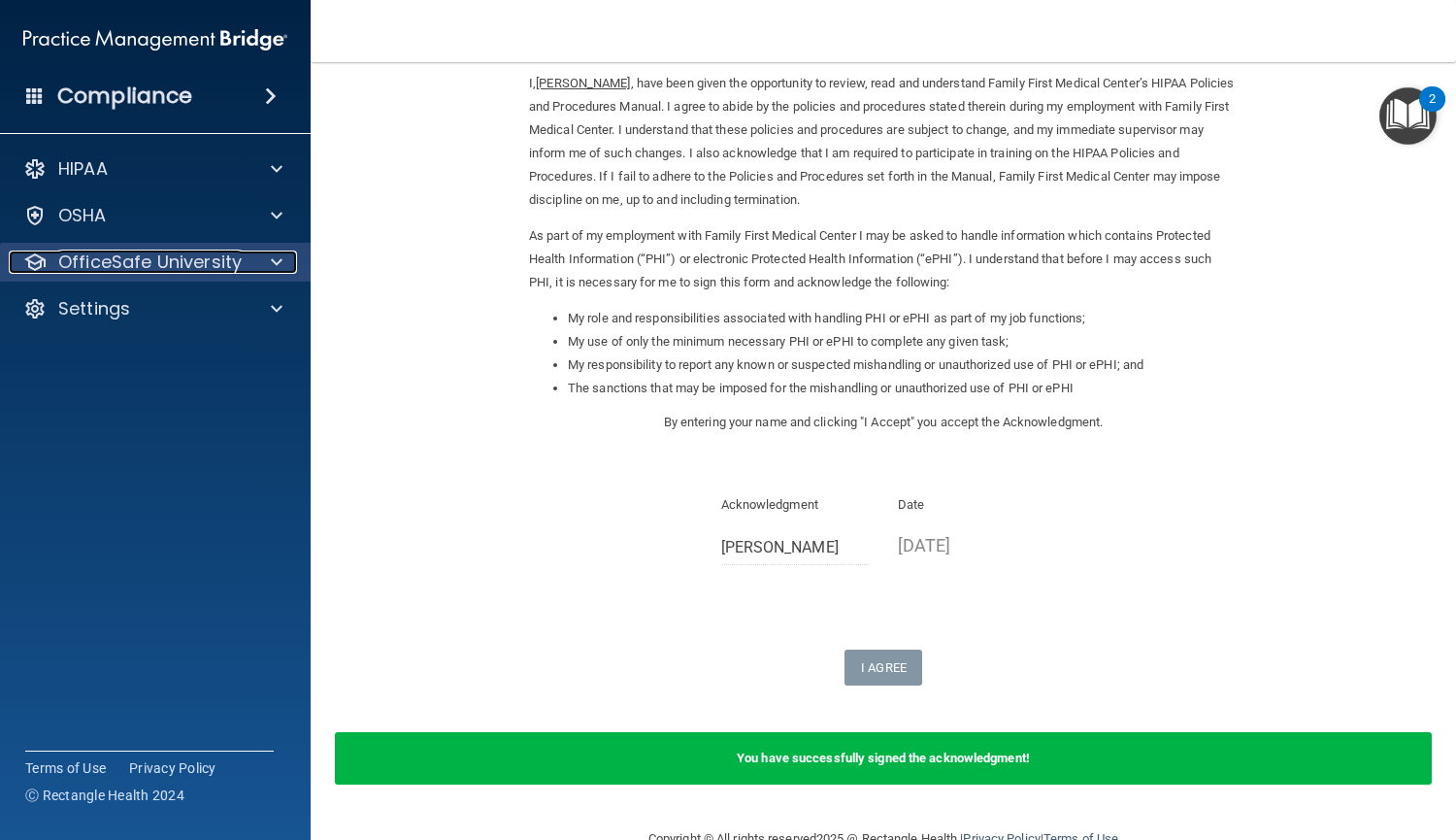
click at [175, 273] on p "OfficeSafe University" at bounding box center [149, 263] width 184 height 24
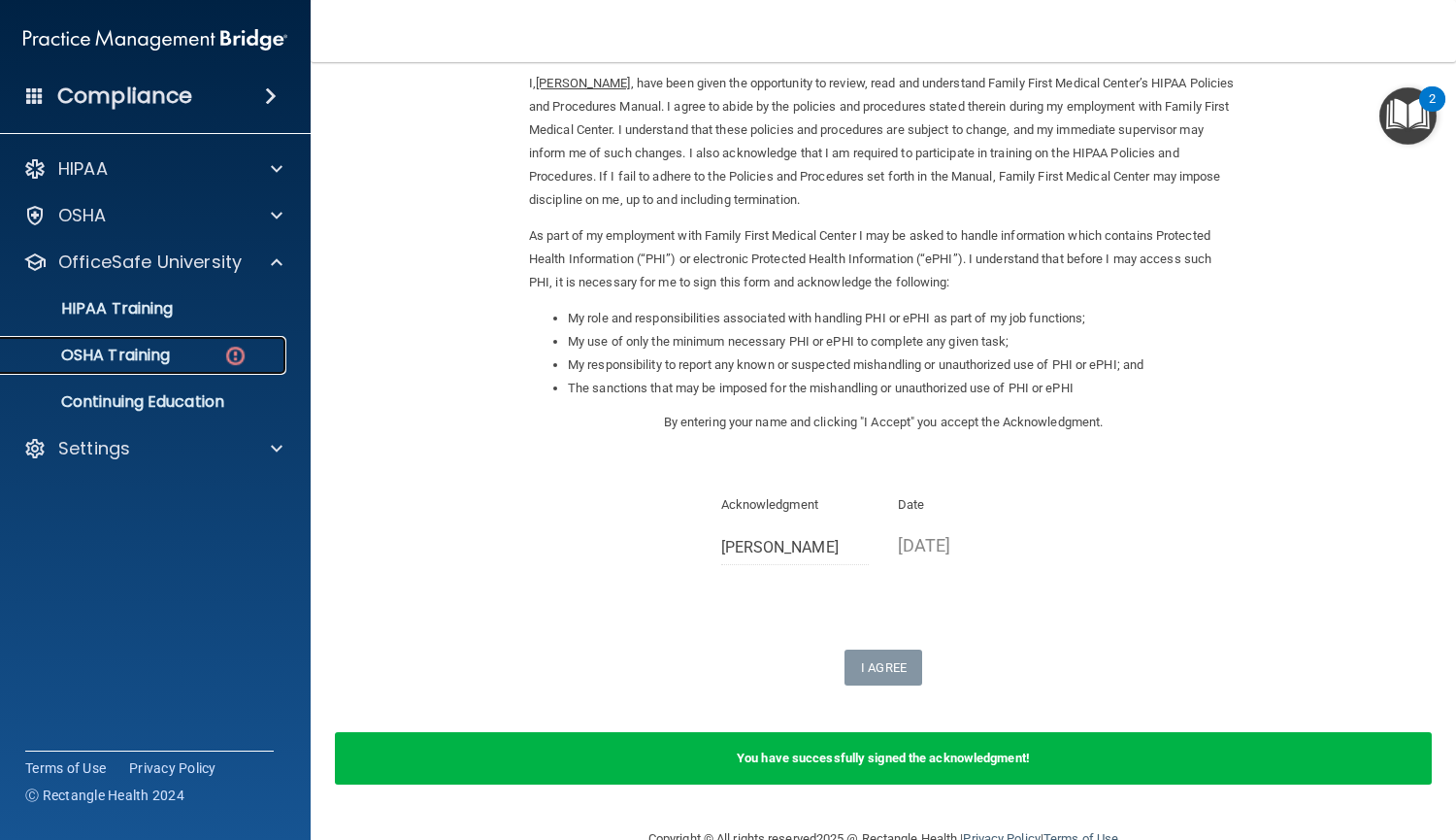
click at [203, 352] on div "OSHA Training" at bounding box center [145, 355] width 264 height 20
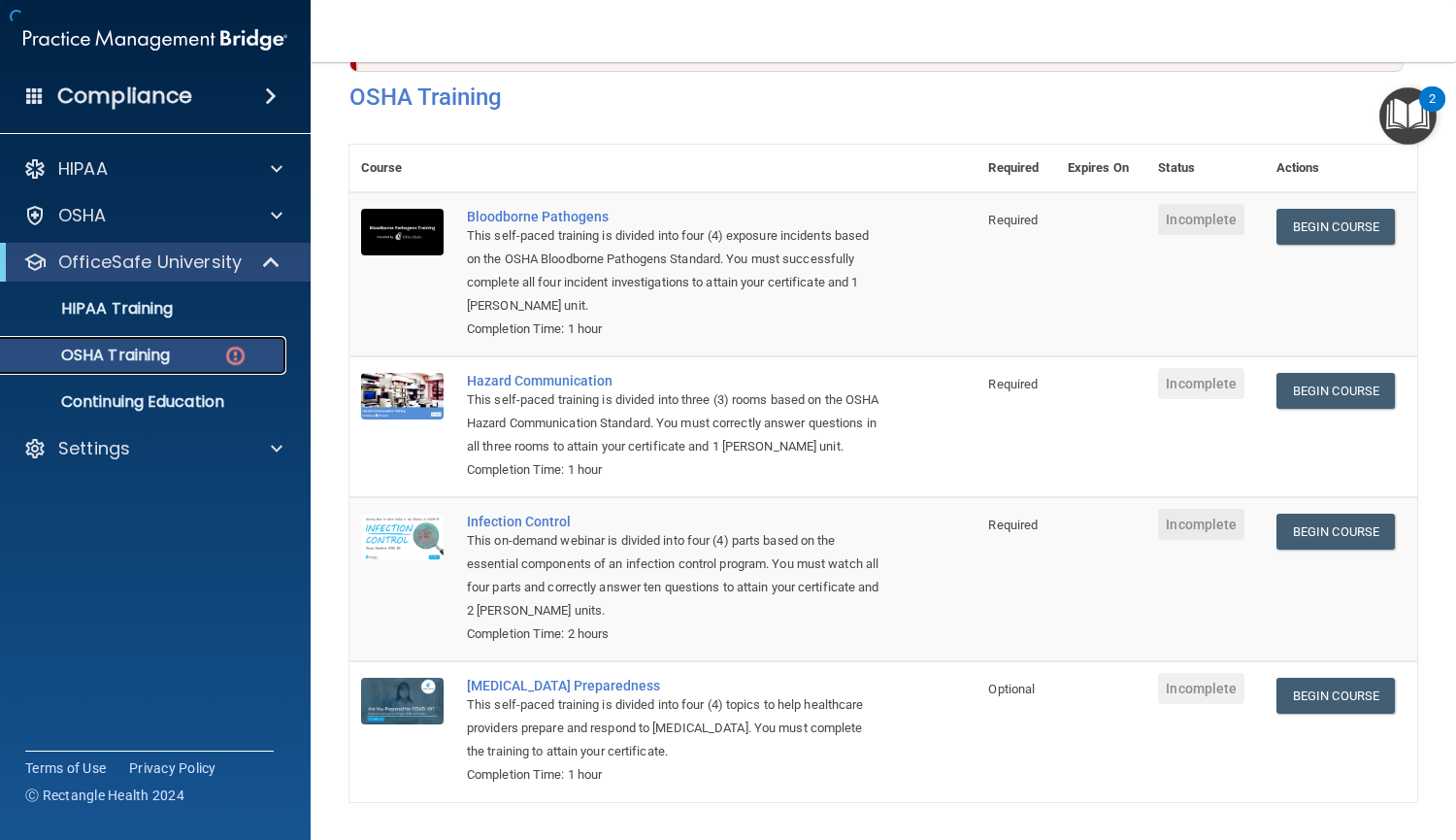
scroll to position [124, 0]
